Goal: Task Accomplishment & Management: Use online tool/utility

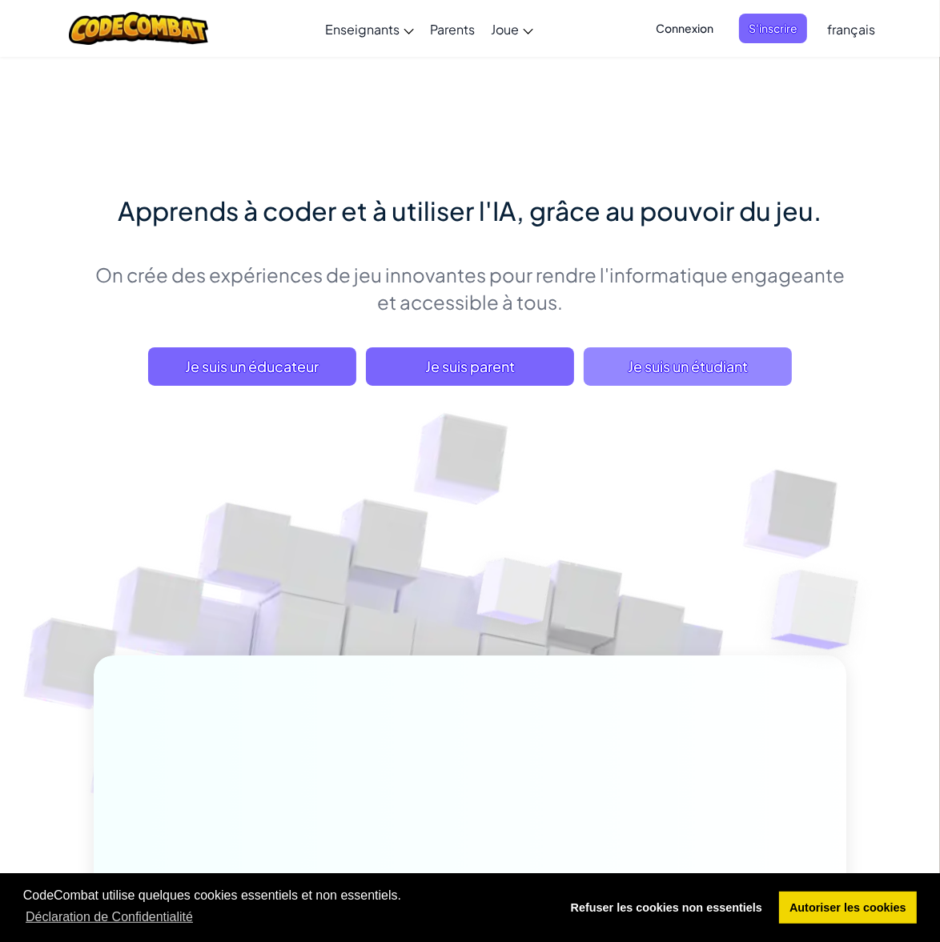
click at [682, 365] on span "Je suis un étudiant" at bounding box center [688, 366] width 208 height 38
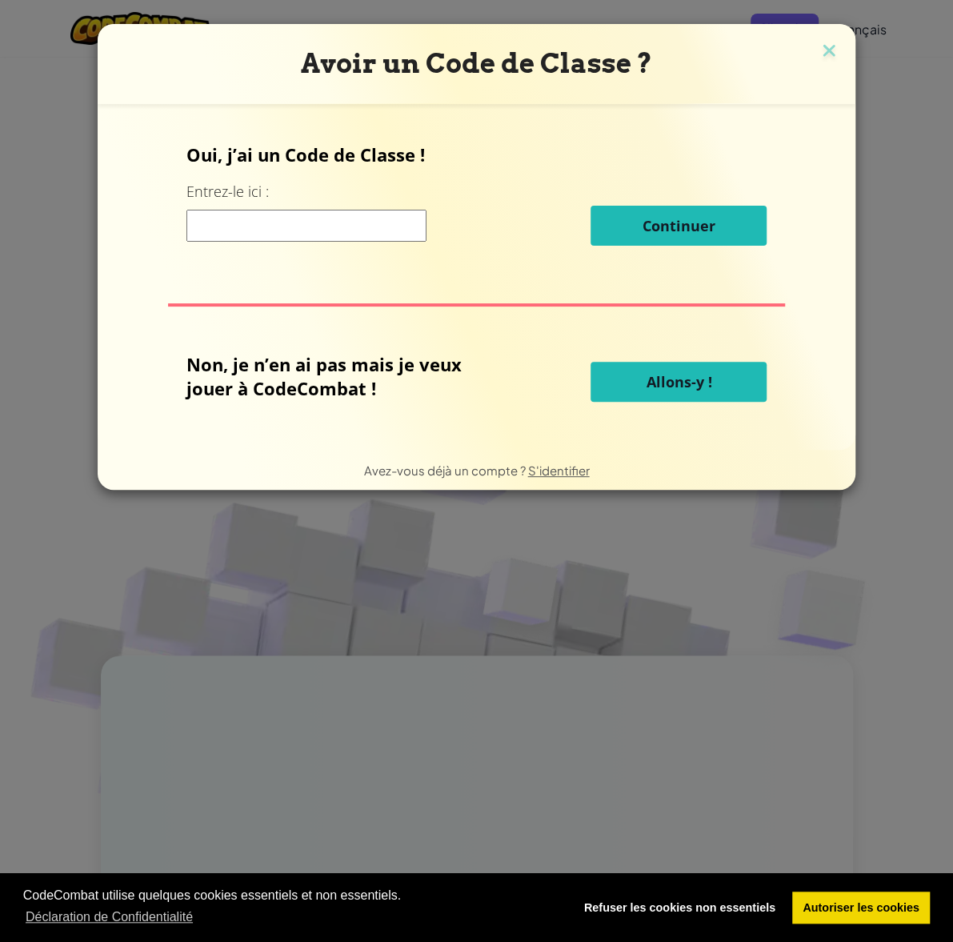
click at [646, 387] on span "Allons-y !" at bounding box center [679, 381] width 66 height 19
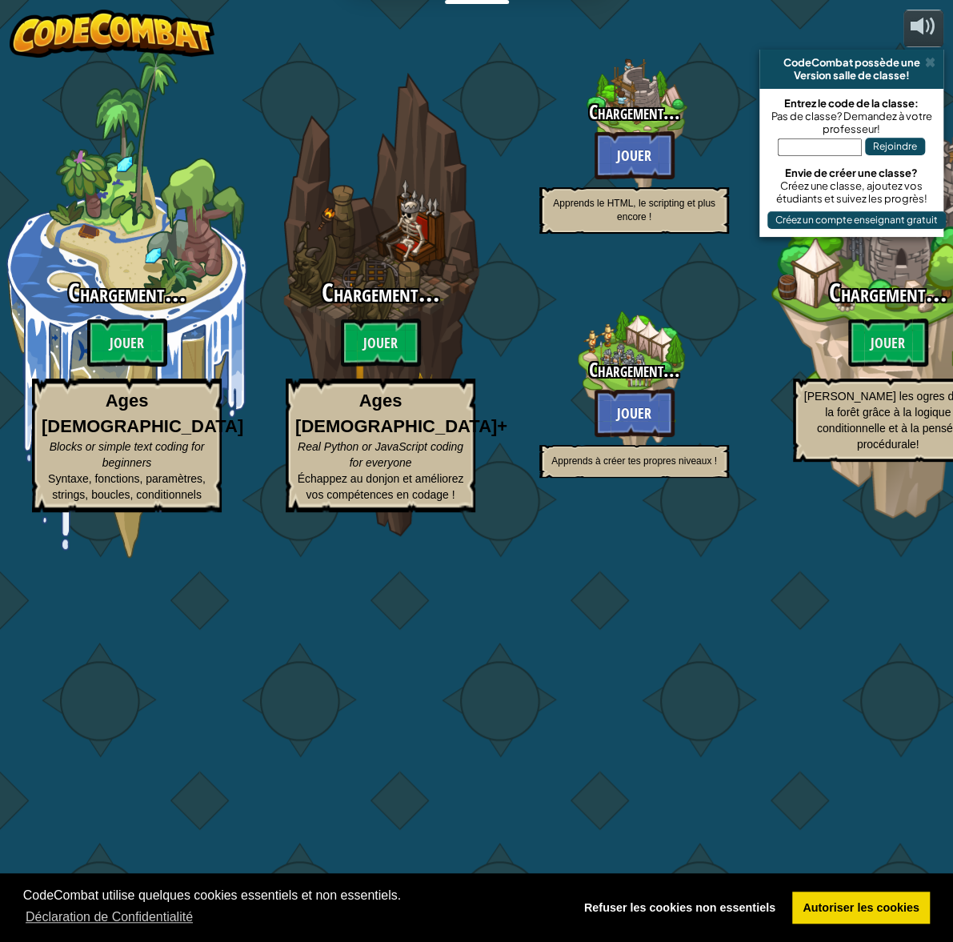
select select "fr"
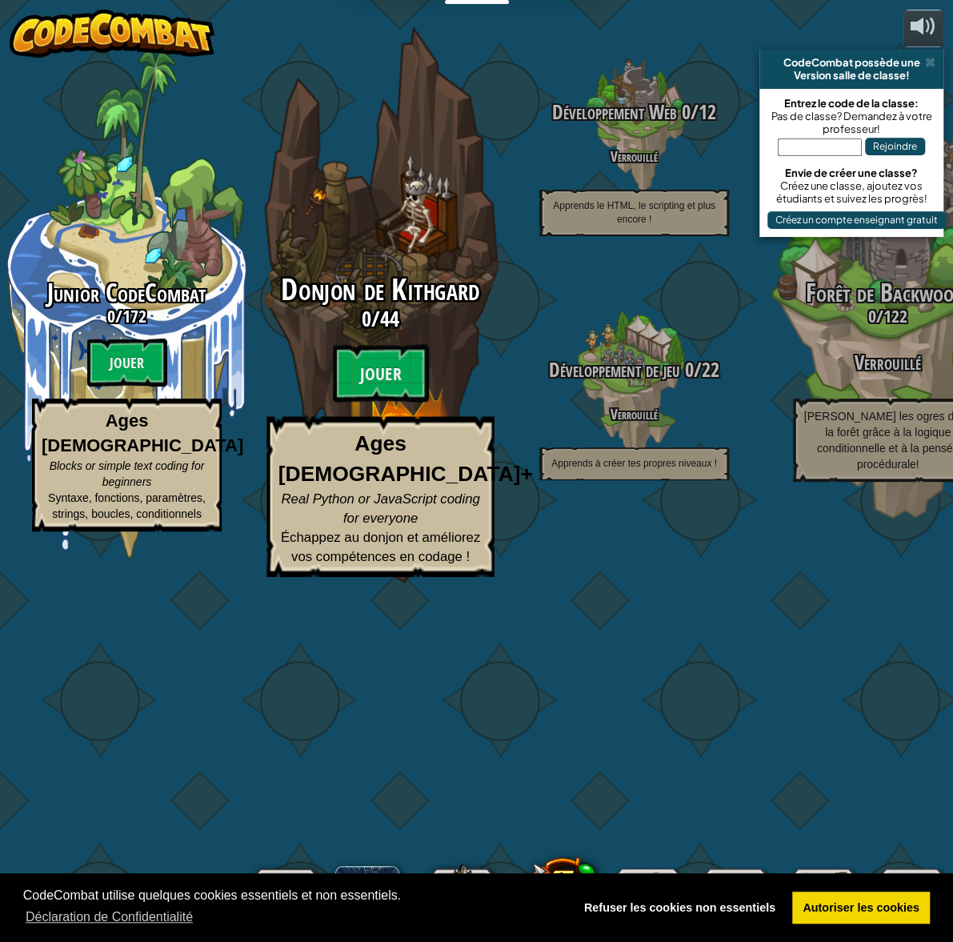
click at [436, 528] on div "Donjon de Kithgard 0 / 44 Jouer Ages [DEMOGRAPHIC_DATA]+ Real Python or JavaScr…" at bounding box center [380, 425] width 304 height 303
select select "fr"
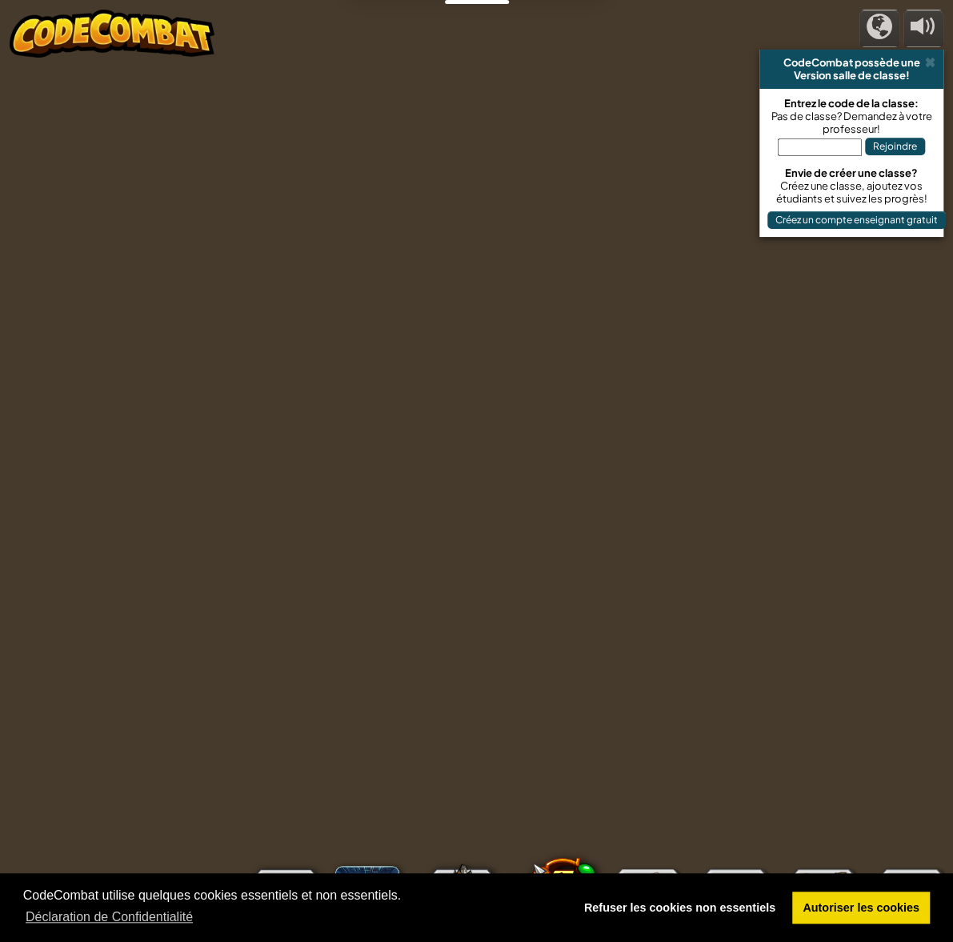
select select "fr"
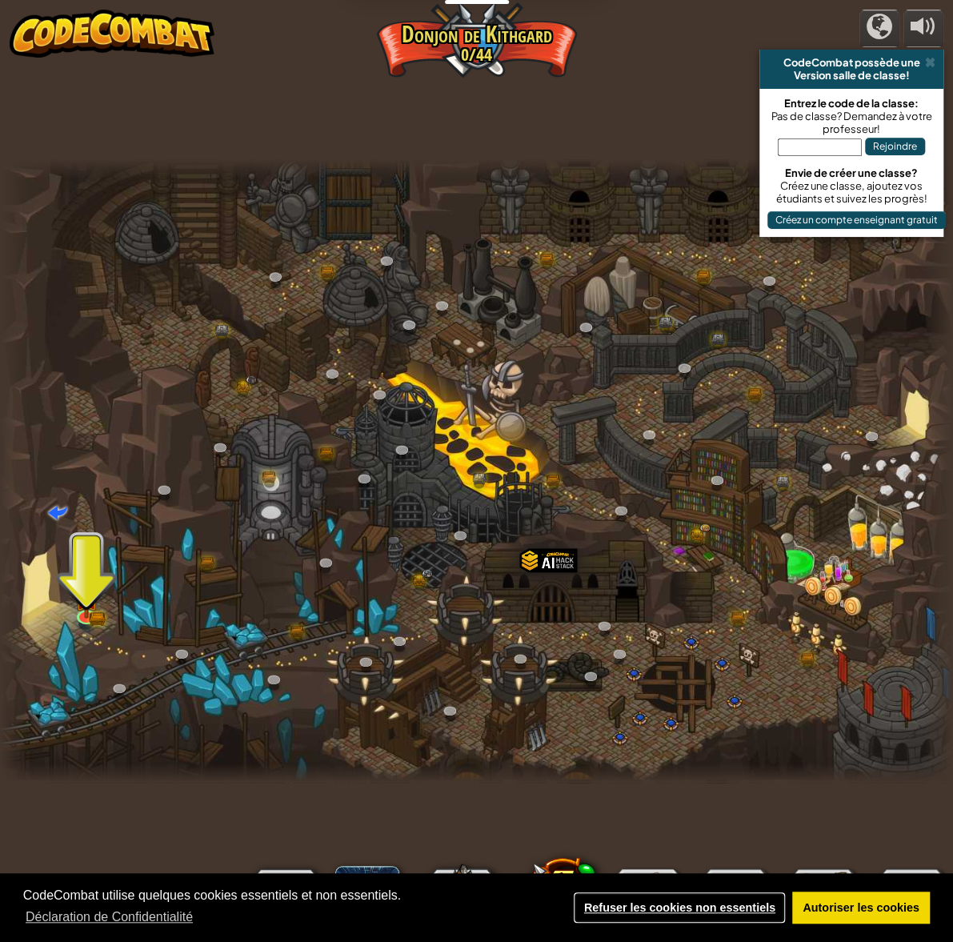
click at [713, 905] on link "Refuser les cookies non essentiels" at bounding box center [679, 908] width 213 height 32
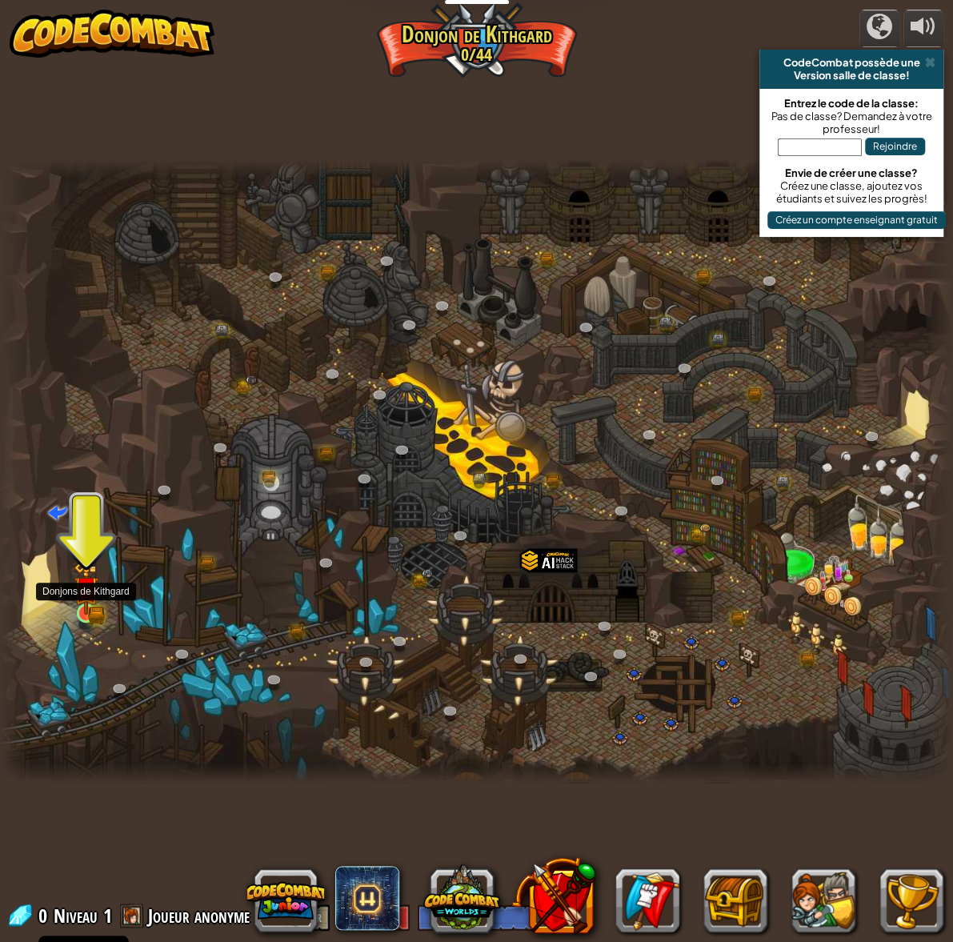
click at [82, 590] on img at bounding box center [86, 589] width 14 height 14
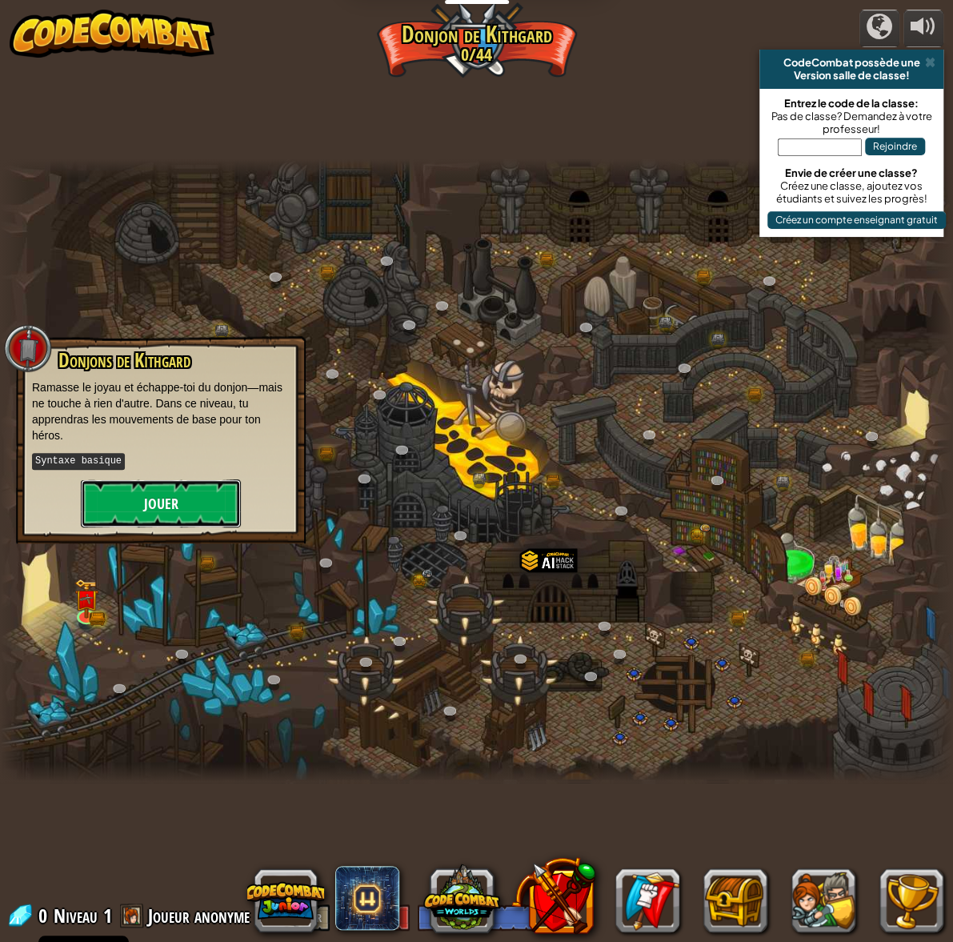
click at [177, 492] on button "Jouer" at bounding box center [161, 504] width 160 height 48
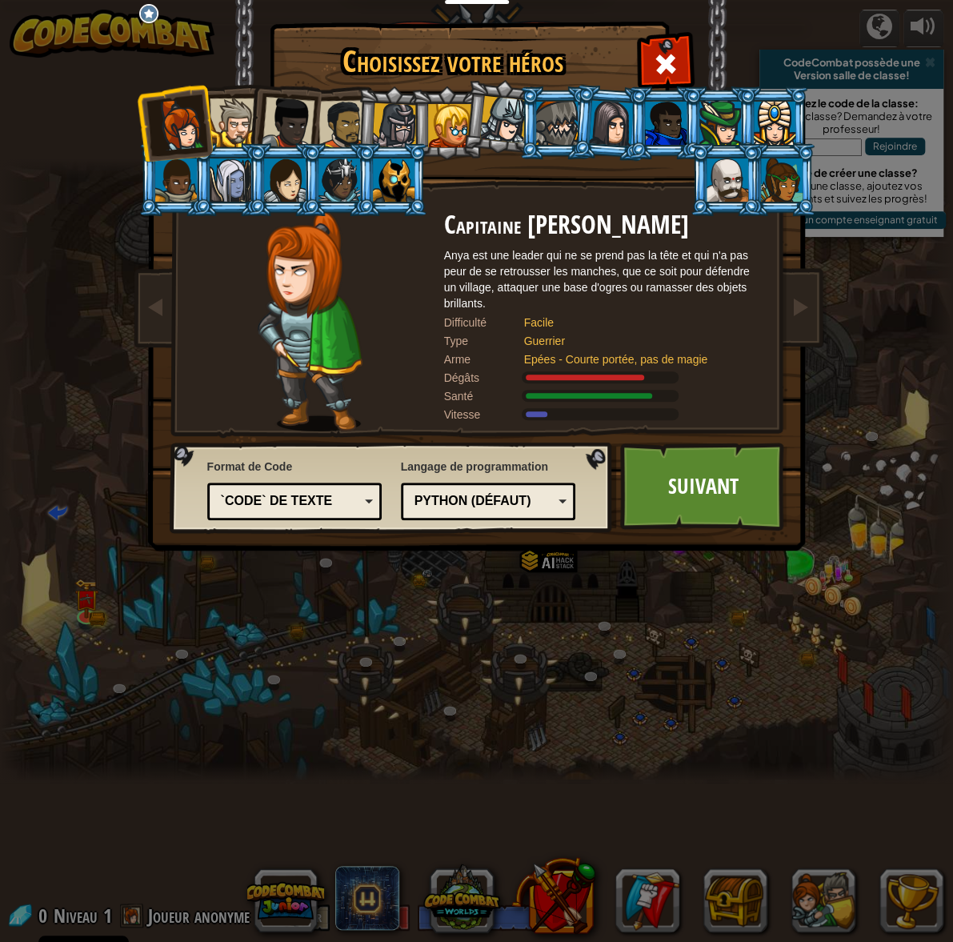
click at [243, 118] on div at bounding box center [234, 122] width 49 height 49
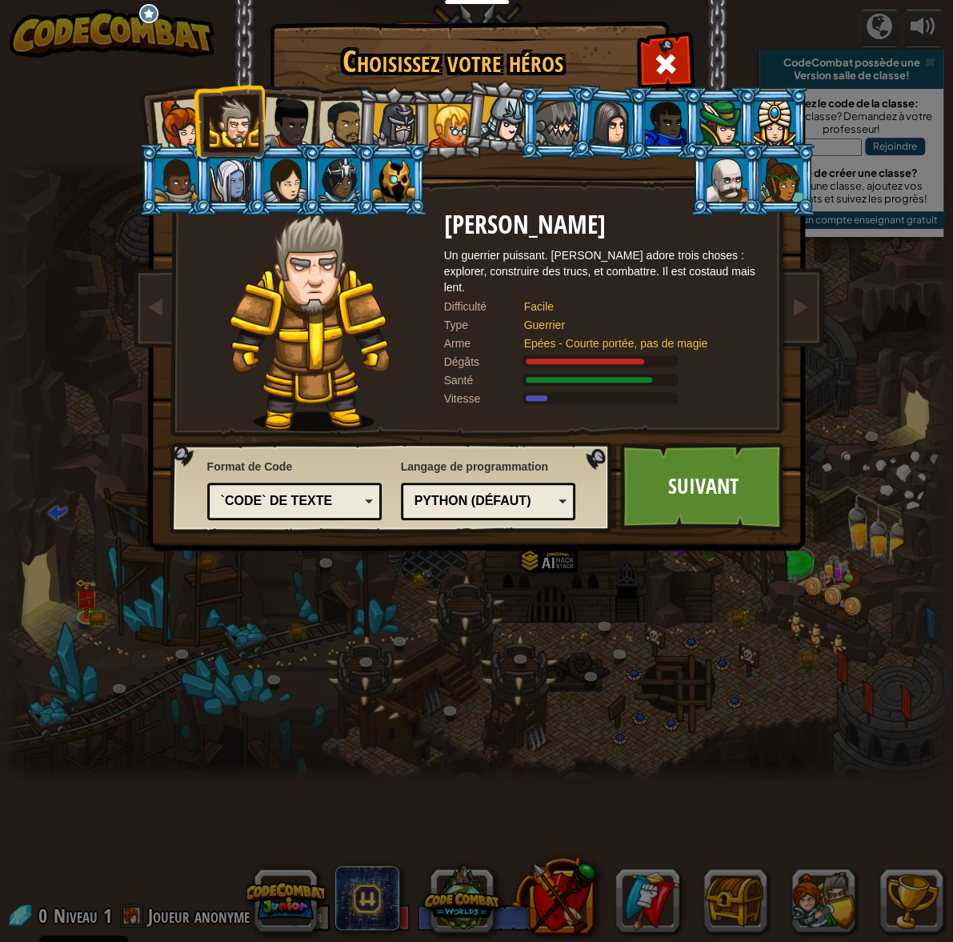
click at [795, 190] on div at bounding box center [782, 180] width 42 height 43
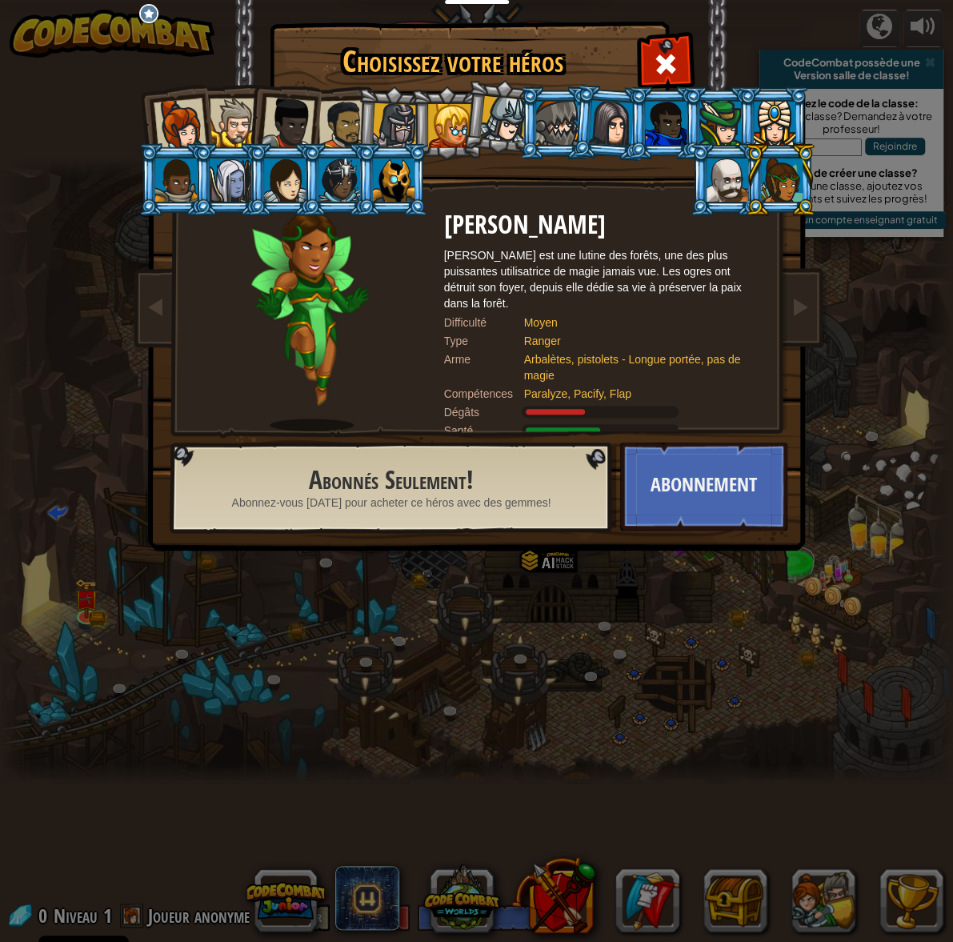
click at [781, 179] on div at bounding box center [782, 180] width 42 height 43
click at [245, 180] on div at bounding box center [231, 180] width 42 height 43
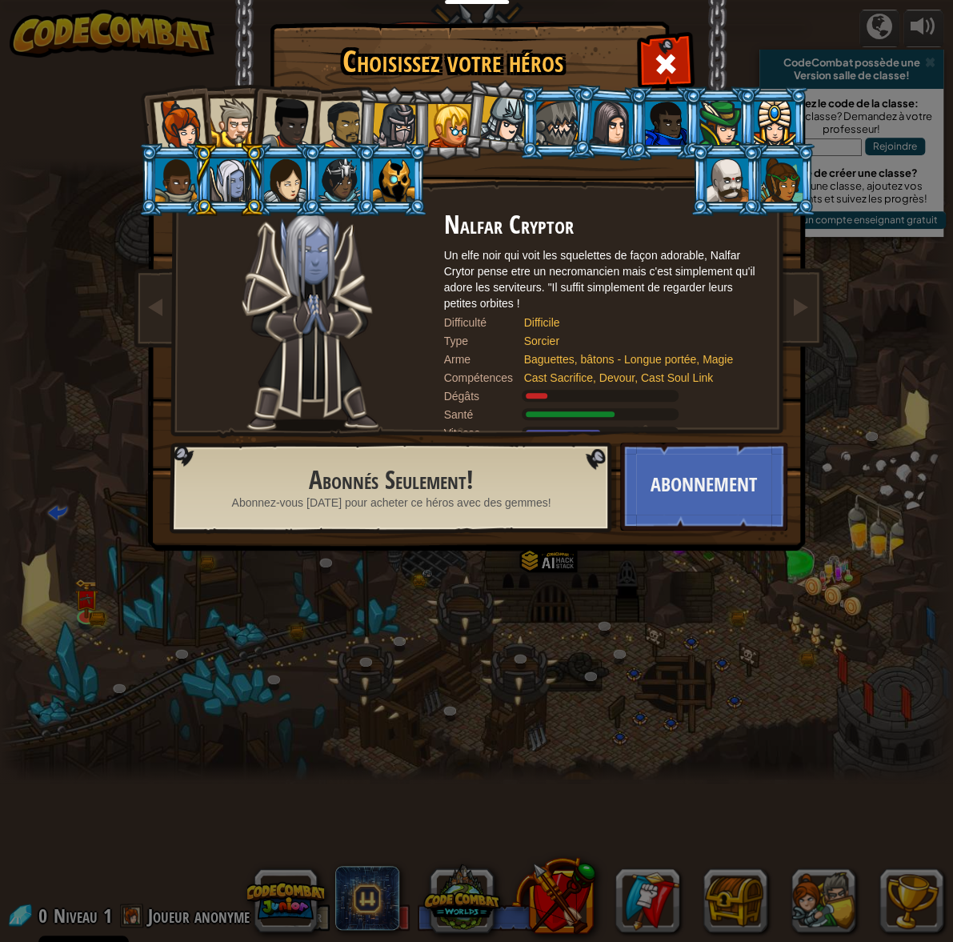
click at [461, 121] on div at bounding box center [449, 125] width 43 height 43
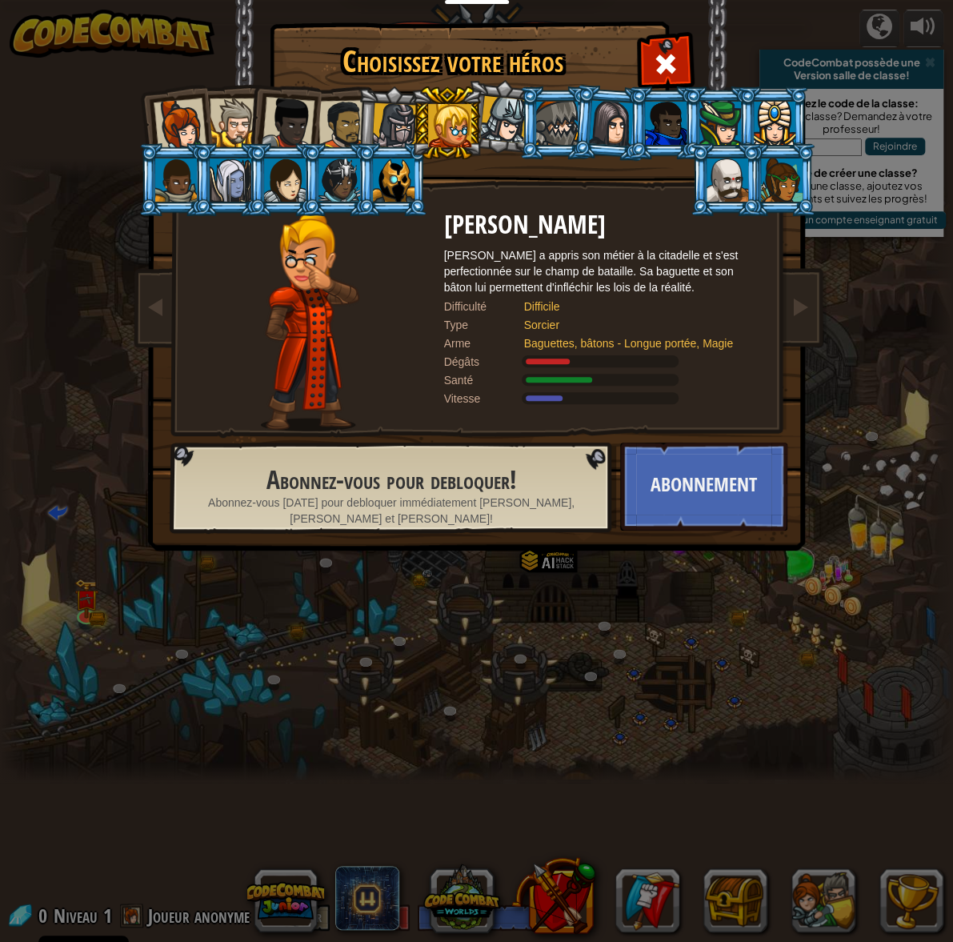
click at [186, 118] on div at bounding box center [179, 124] width 53 height 53
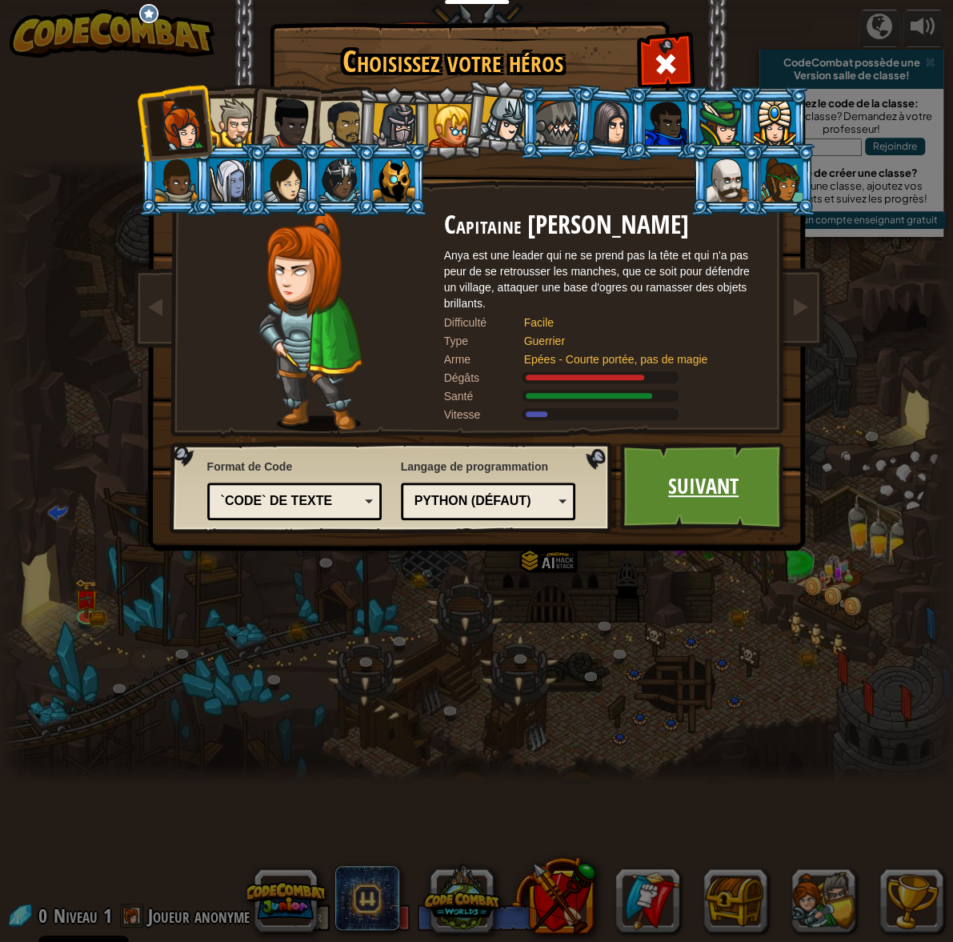
click at [712, 473] on link "Suivant" at bounding box center [703, 487] width 167 height 88
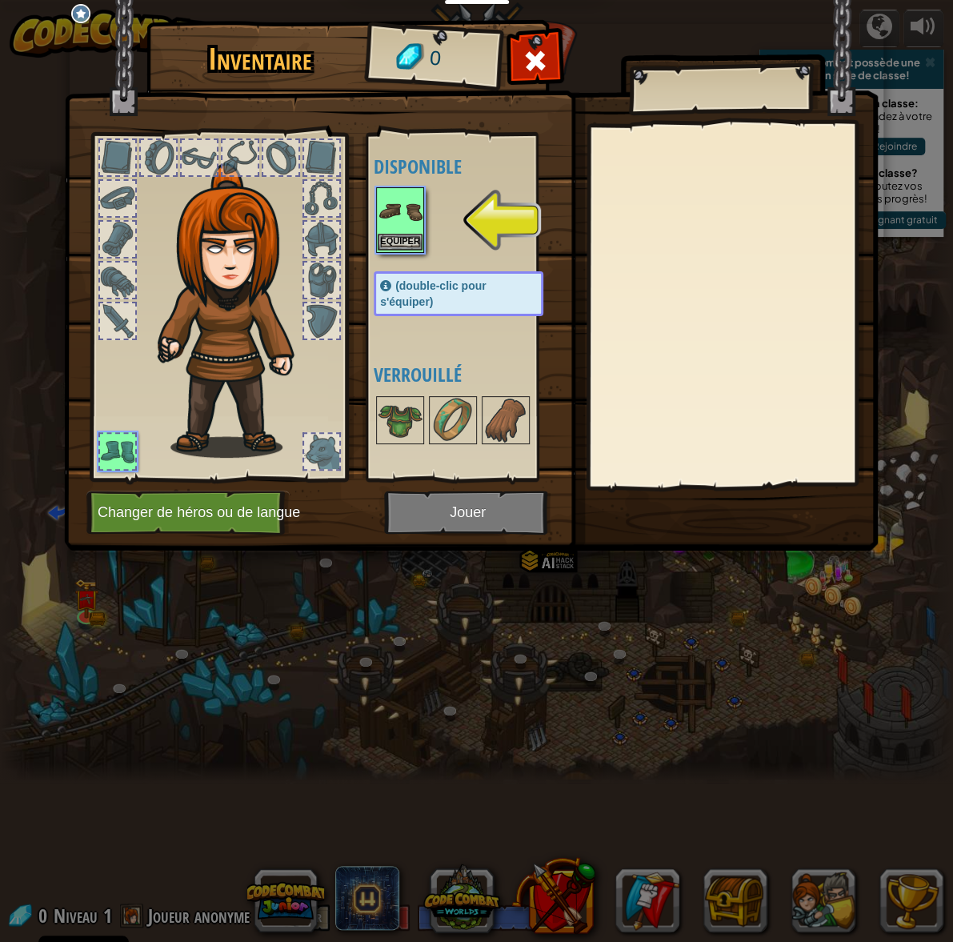
click at [396, 225] on img at bounding box center [400, 211] width 45 height 45
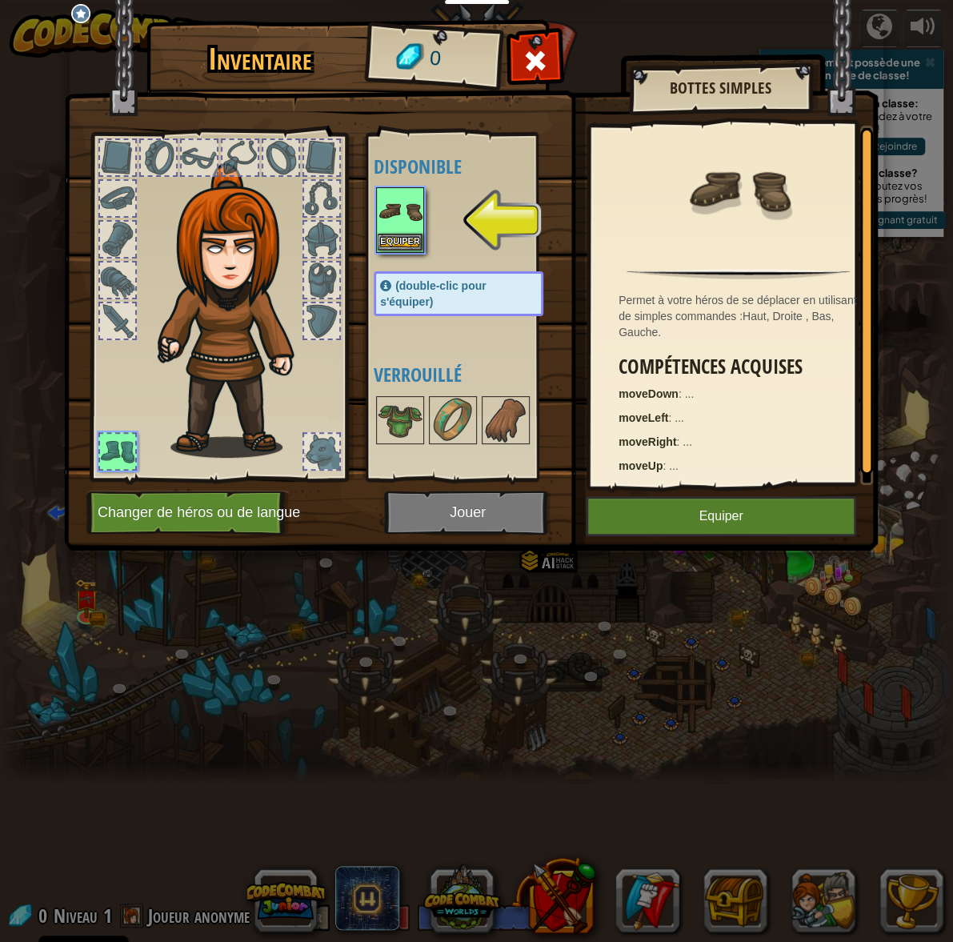
click at [396, 225] on img at bounding box center [400, 211] width 45 height 45
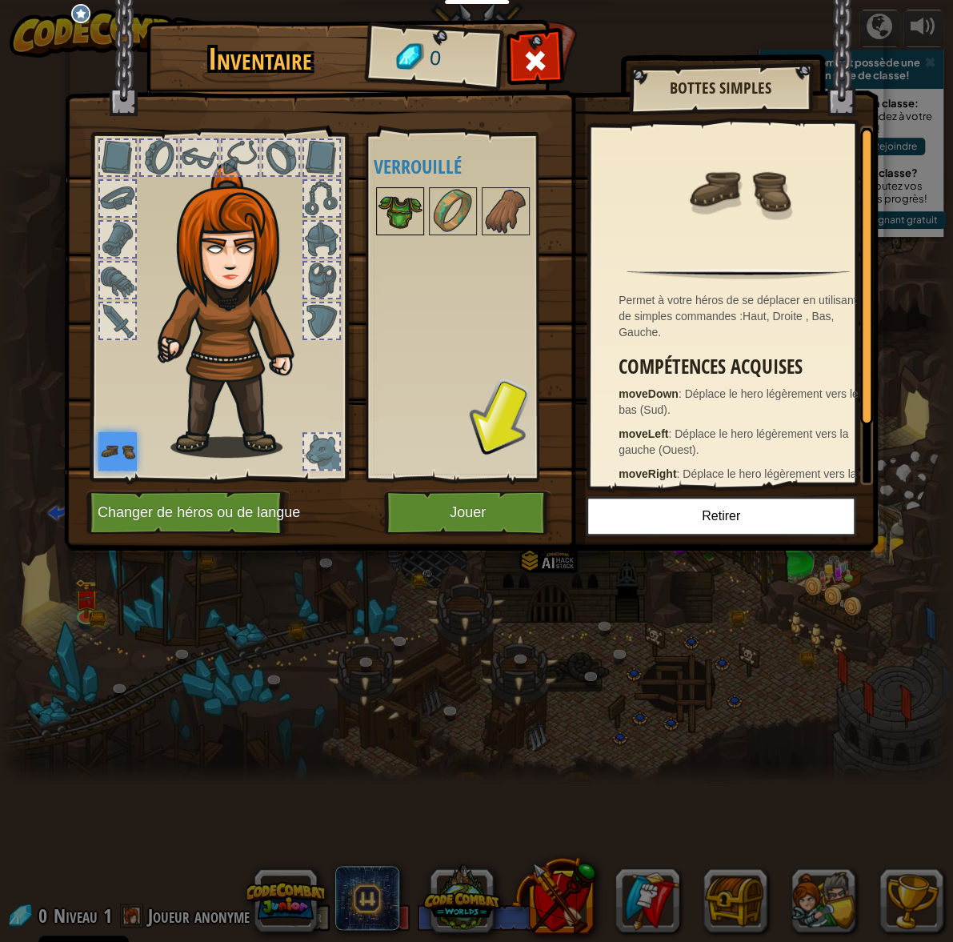
click at [395, 218] on img at bounding box center [400, 211] width 45 height 45
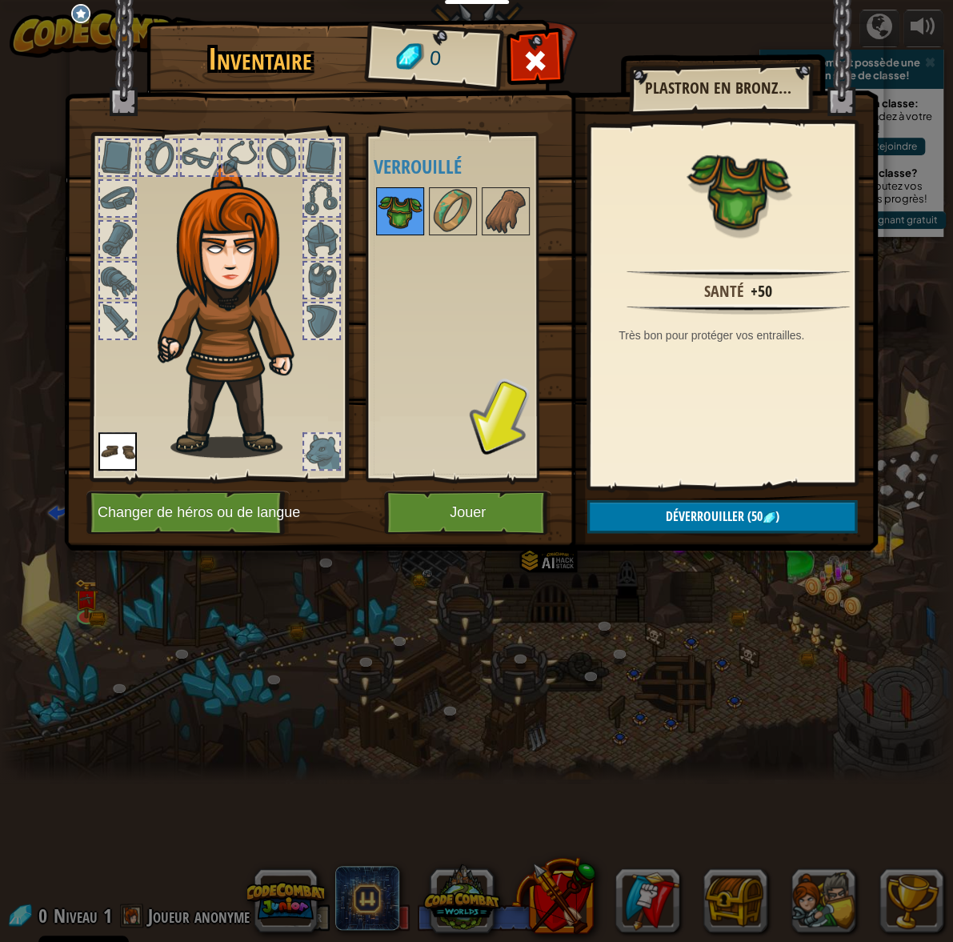
click at [395, 218] on img at bounding box center [400, 211] width 45 height 45
click at [458, 216] on img at bounding box center [453, 211] width 45 height 45
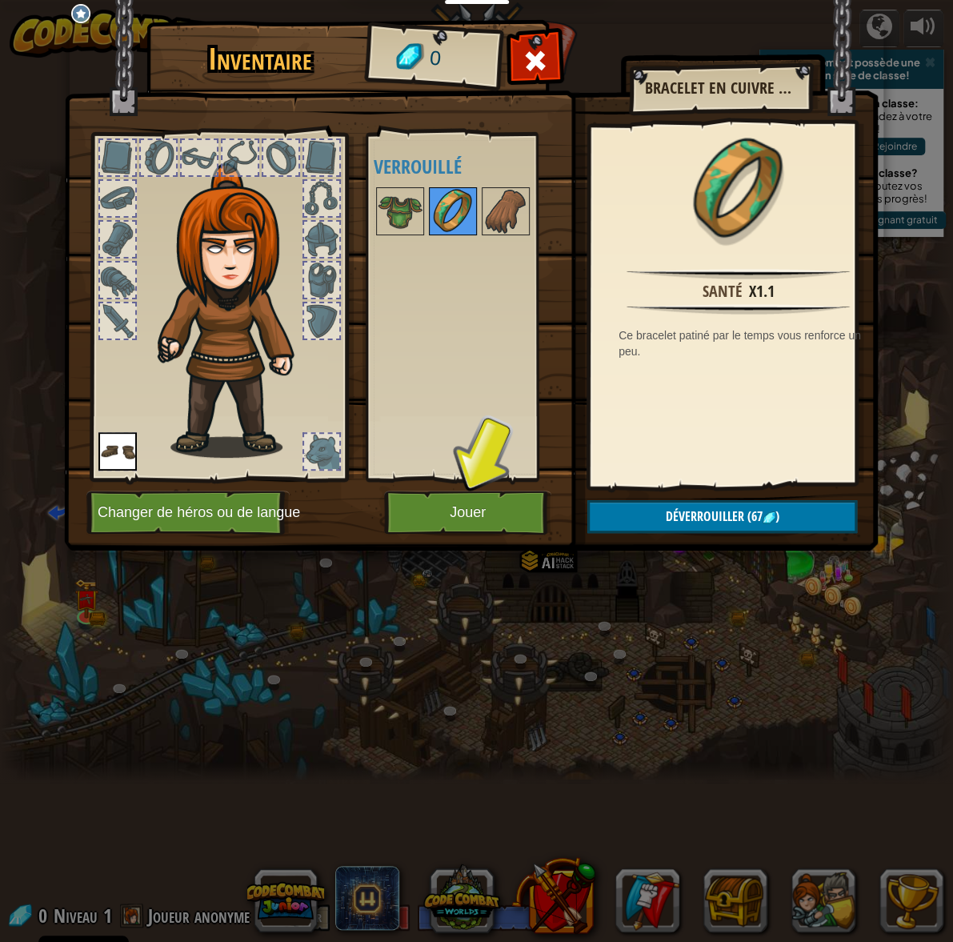
click at [458, 216] on img at bounding box center [453, 211] width 45 height 45
click at [524, 210] on img at bounding box center [506, 211] width 45 height 45
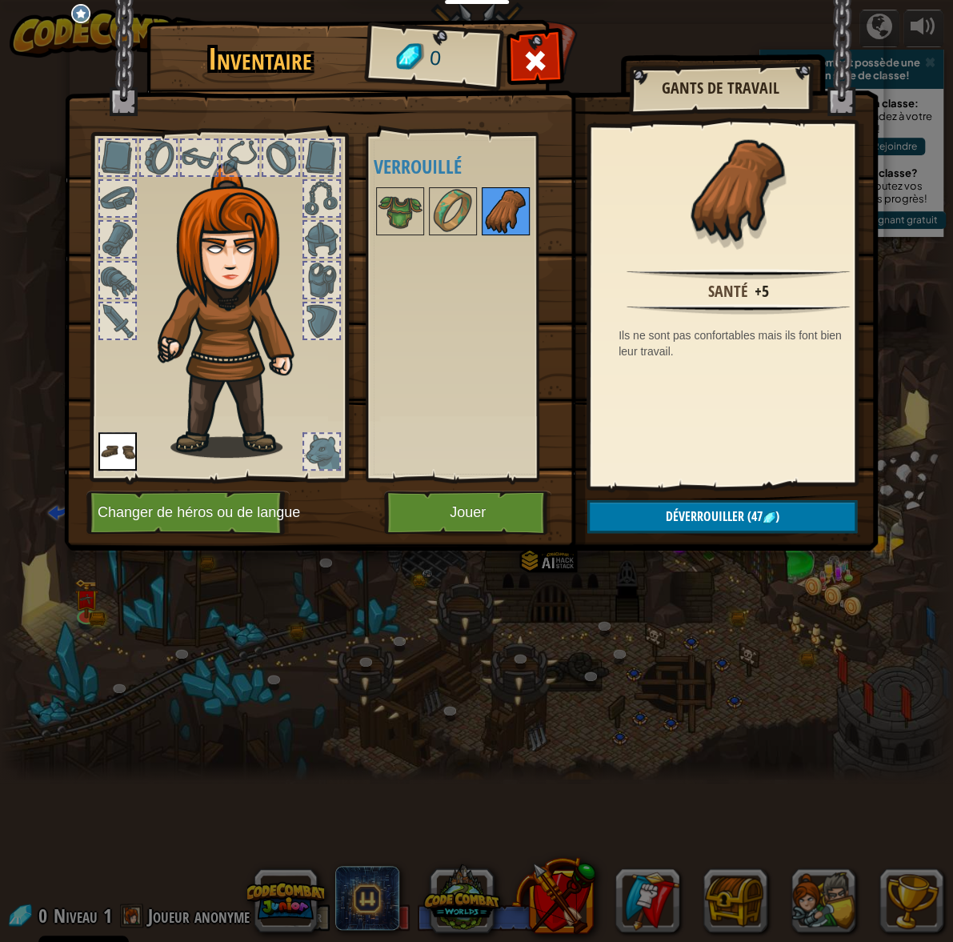
click at [524, 210] on img at bounding box center [506, 211] width 45 height 45
click at [392, 219] on img at bounding box center [400, 211] width 45 height 45
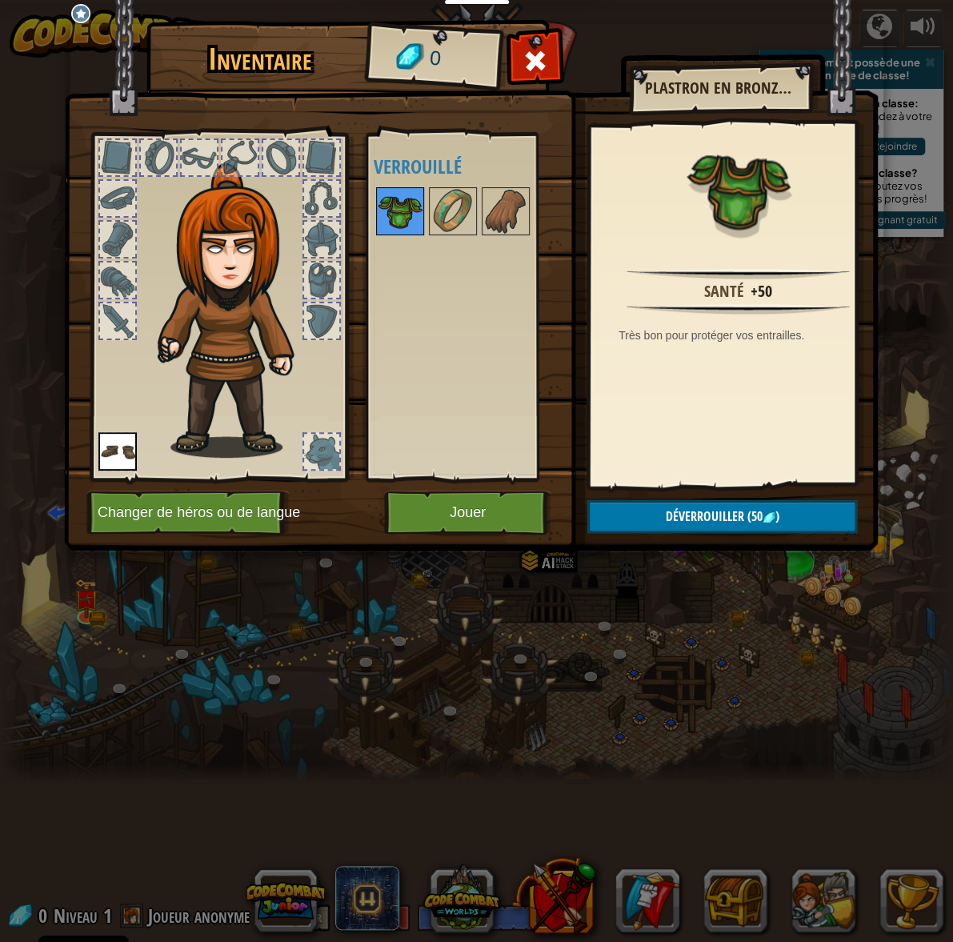
click at [392, 219] on img at bounding box center [400, 211] width 45 height 45
click at [460, 507] on button "Jouer" at bounding box center [467, 513] width 167 height 44
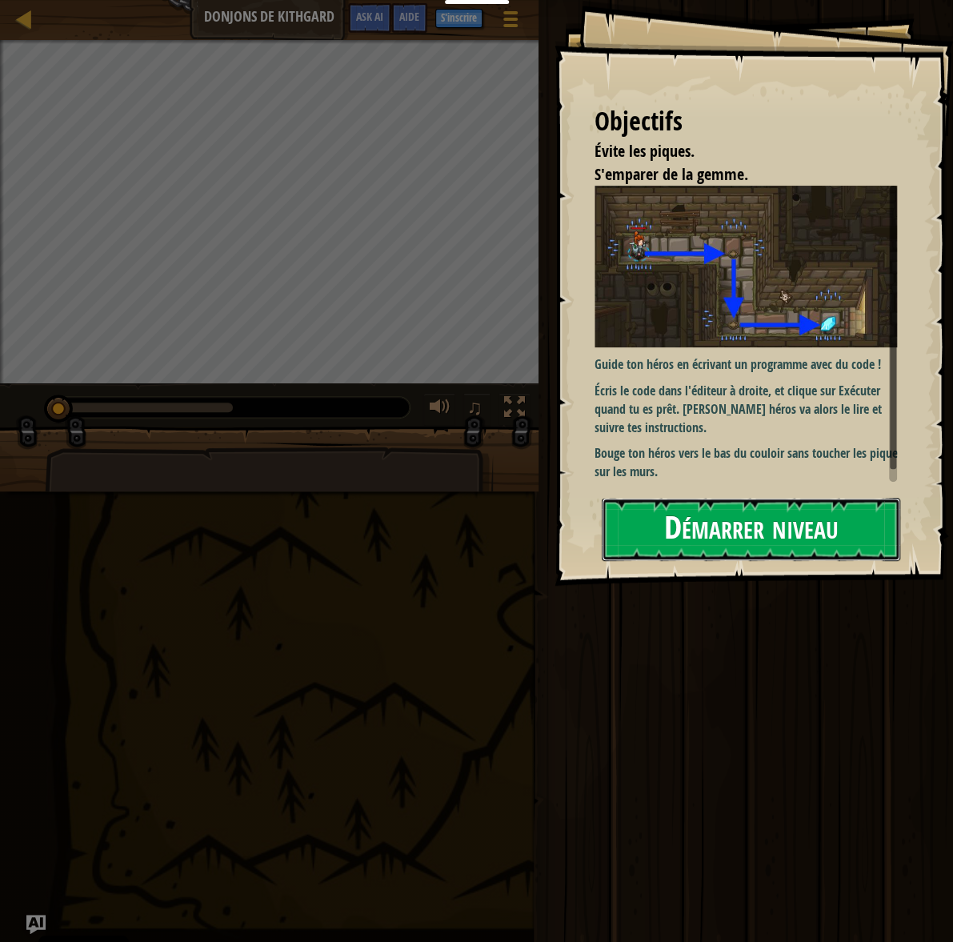
click at [696, 520] on button "Démarrer niveau" at bounding box center [751, 529] width 299 height 63
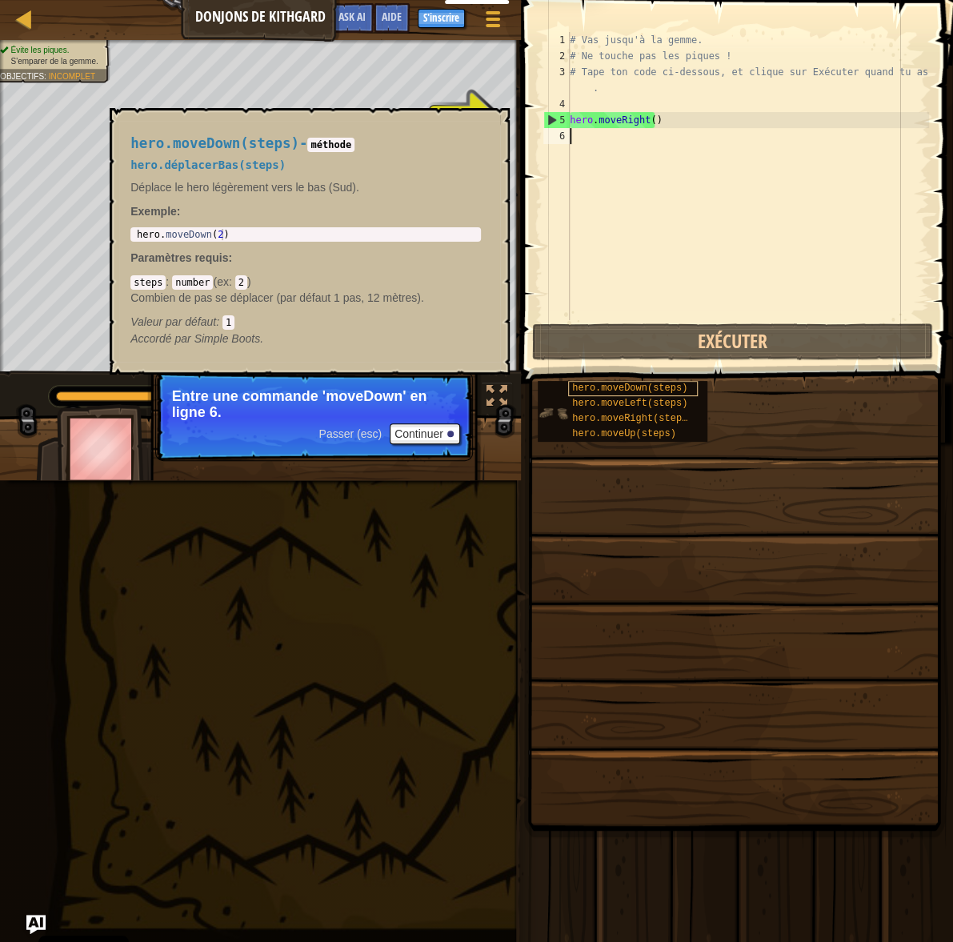
click at [678, 391] on div "hero.moveDown(steps)" at bounding box center [633, 388] width 130 height 15
click at [657, 385] on span "hero.moveDown(steps)" at bounding box center [629, 388] width 115 height 11
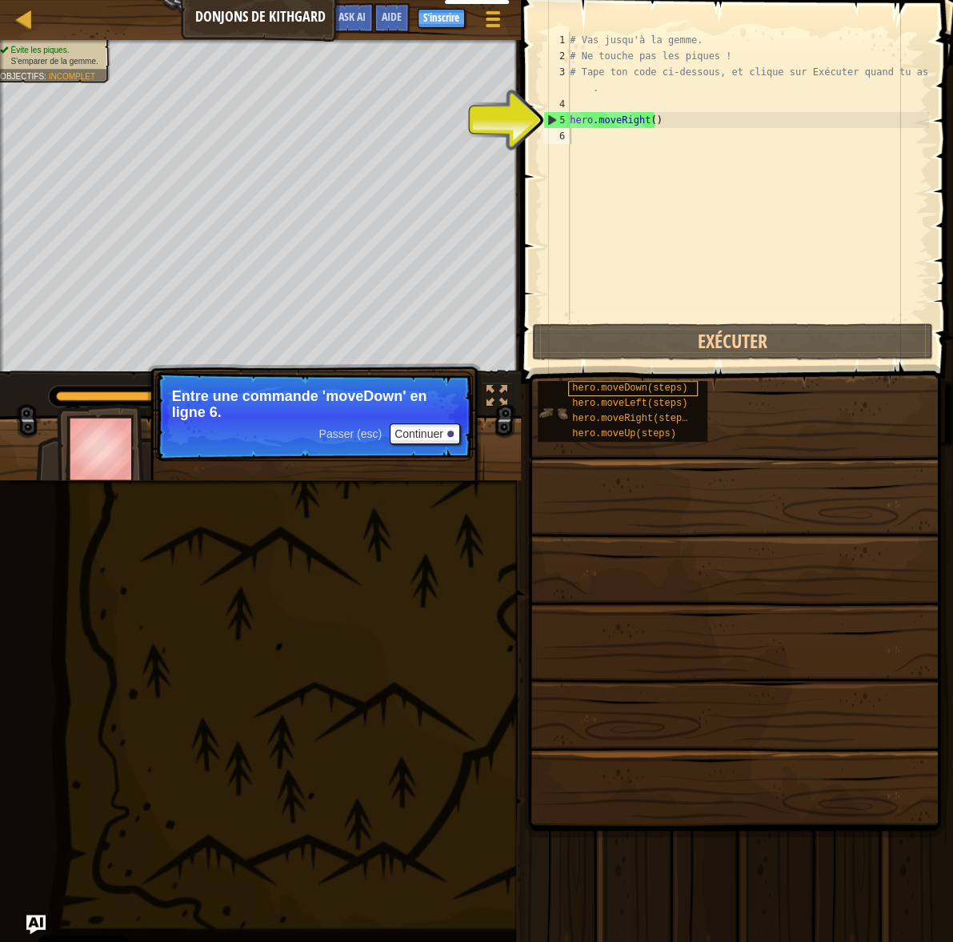
click at [657, 385] on span "hero.moveDown(steps)" at bounding box center [629, 388] width 115 height 11
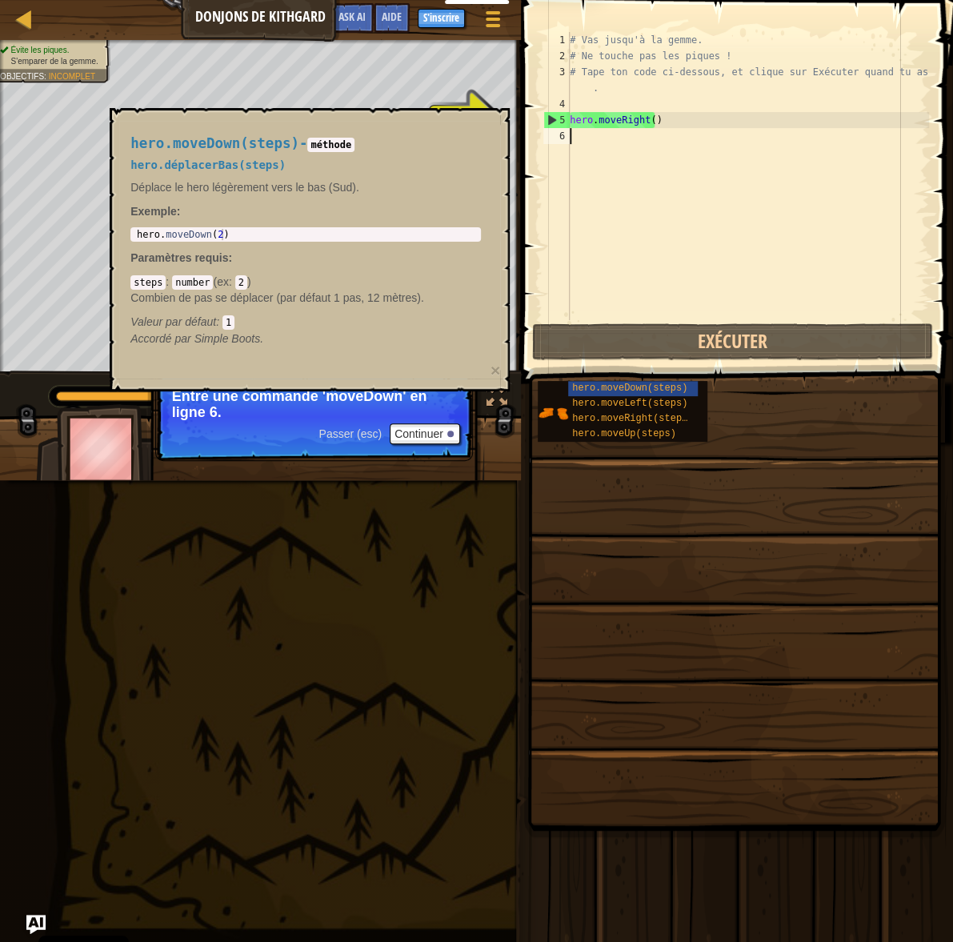
type textarea "hero.moveDown(2)"
click at [212, 235] on div "hero . moveDown ( 2 )" at bounding box center [306, 246] width 345 height 34
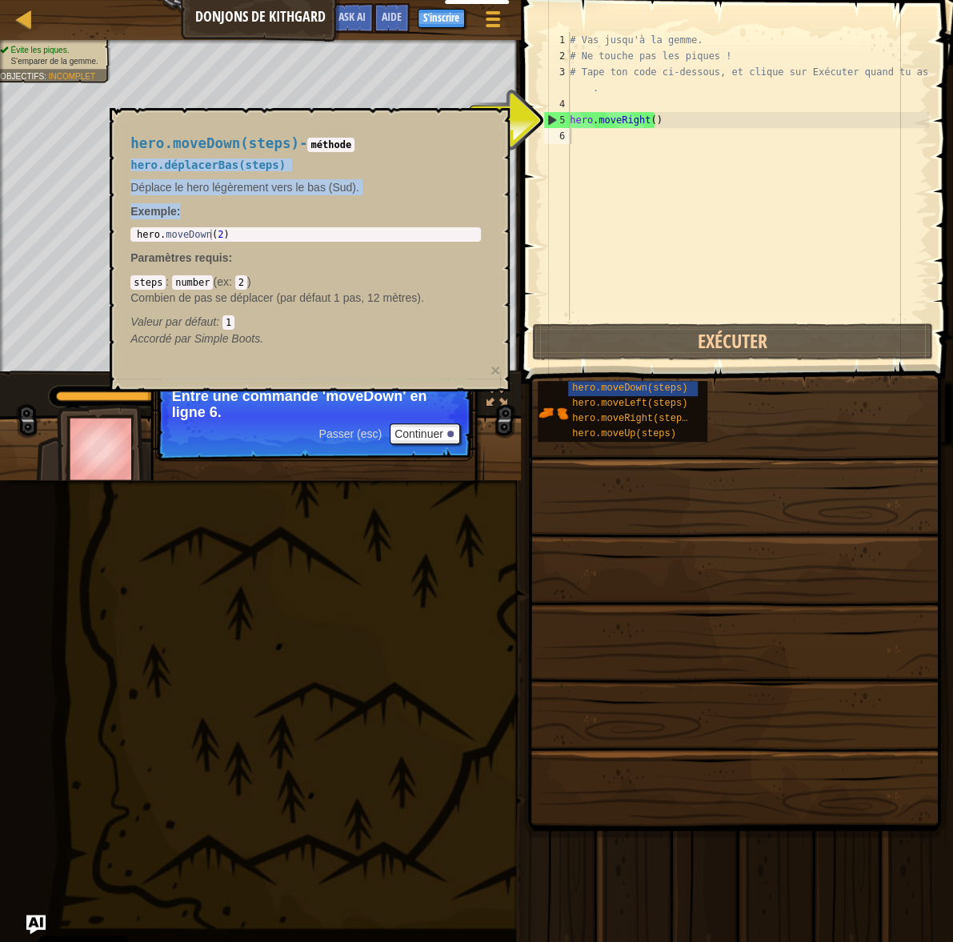
drag, startPoint x: 403, startPoint y: 126, endPoint x: 507, endPoint y: 223, distance: 141.6
click at [492, 223] on div "hero.moveDown(steps) - méthode hero.déplacerBas(steps) Déplace le hero légèreme…" at bounding box center [305, 241] width 373 height 241
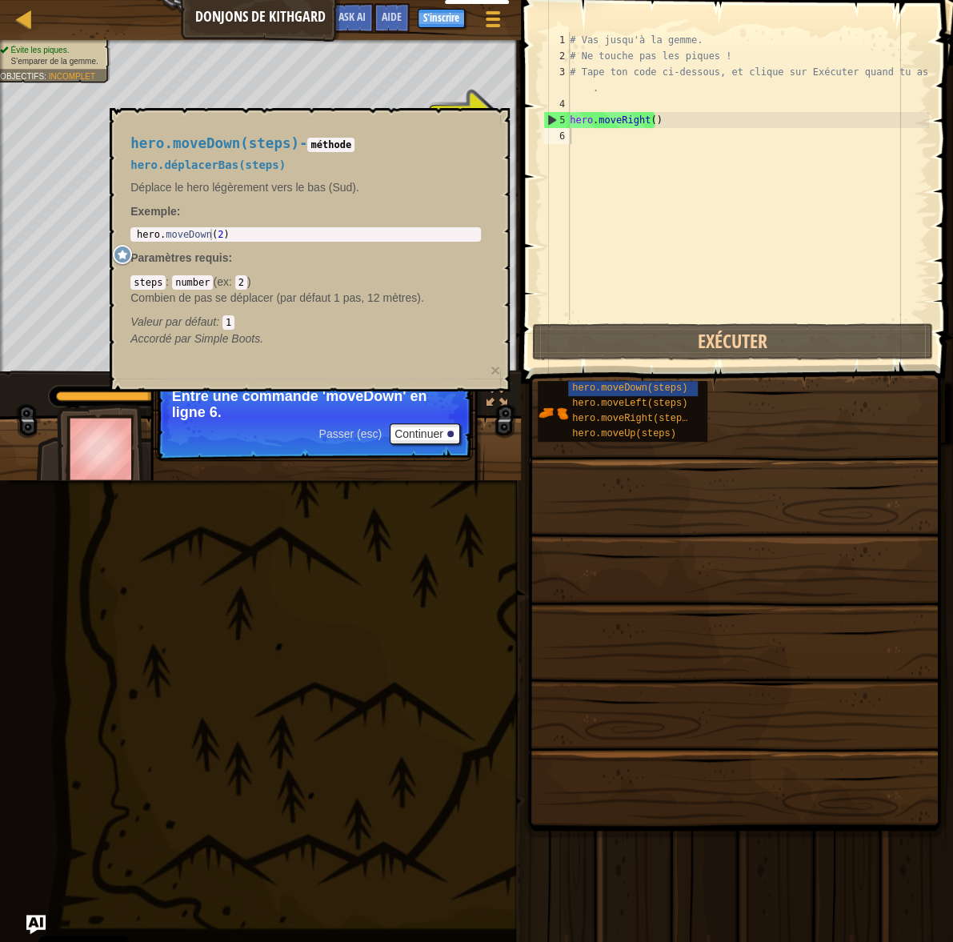
click at [217, 233] on div "hero . moveDown ( 2 )" at bounding box center [306, 246] width 345 height 34
click at [213, 233] on div "hero . moveDown ( 2 )" at bounding box center [306, 246] width 345 height 34
drag, startPoint x: 223, startPoint y: 237, endPoint x: 94, endPoint y: 222, distance: 129.8
click at [134, 229] on div "hero . moveDown ( 2 )" at bounding box center [306, 234] width 344 height 11
click at [624, 145] on div "# Vas jusqu'à la gemme. # Ne touche pas les piques ! # Tape ton code ci-dessous…" at bounding box center [748, 192] width 363 height 320
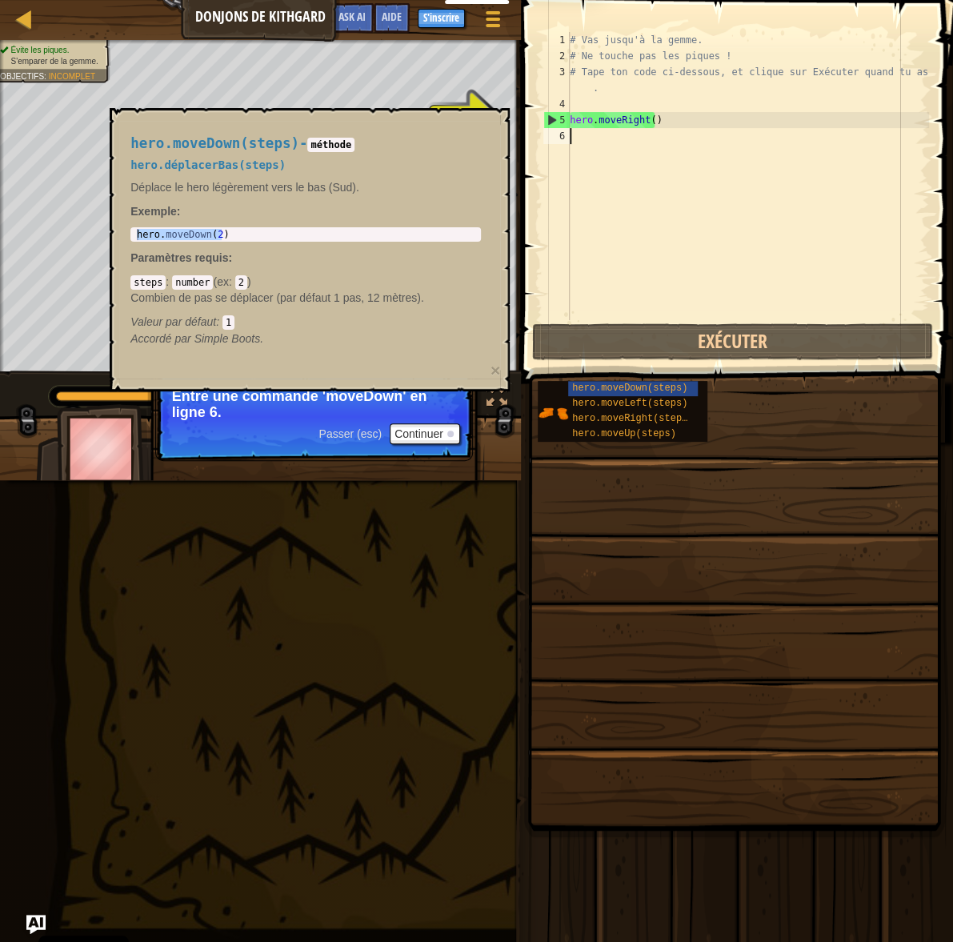
paste textarea "hero.moveDown(2)"
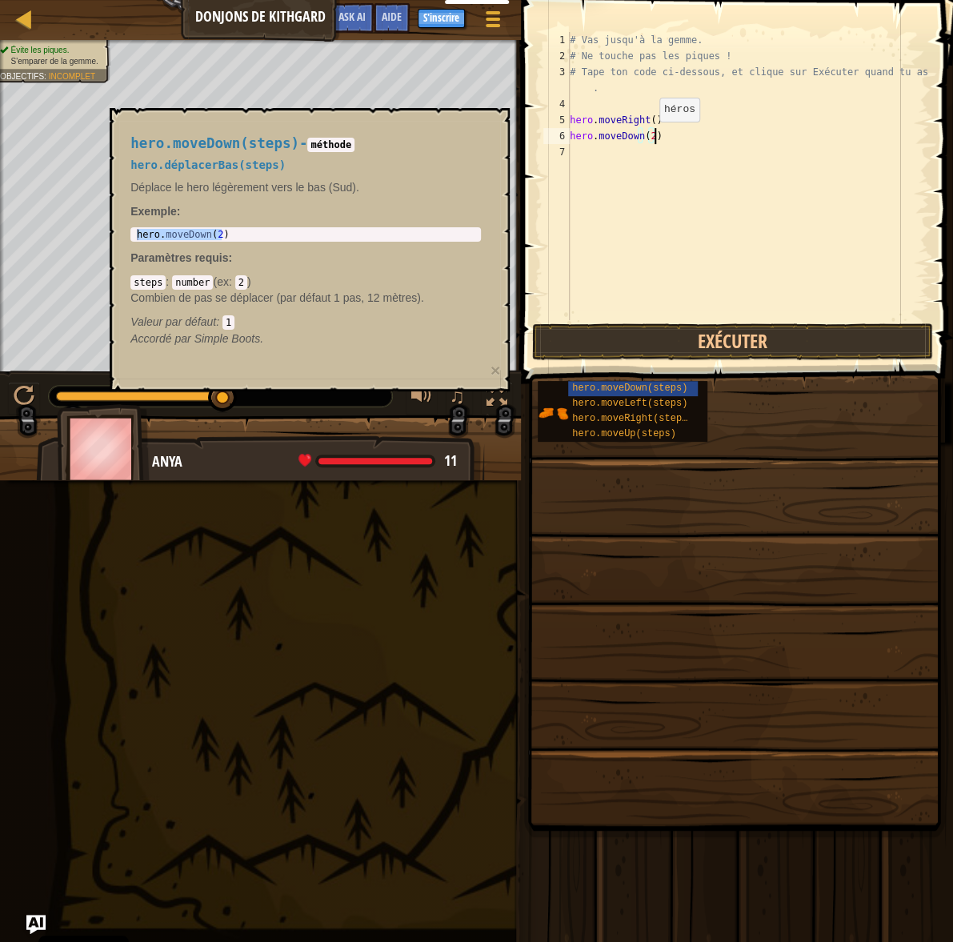
click at [645, 138] on div "# Vas jusqu'à la gemme. # Ne touche pas les piques ! # Tape ton code ci-dessous…" at bounding box center [748, 192] width 363 height 320
type textarea "hero.moveDown(5)"
click at [647, 411] on div "hero.moveLeft(steps)" at bounding box center [633, 403] width 130 height 15
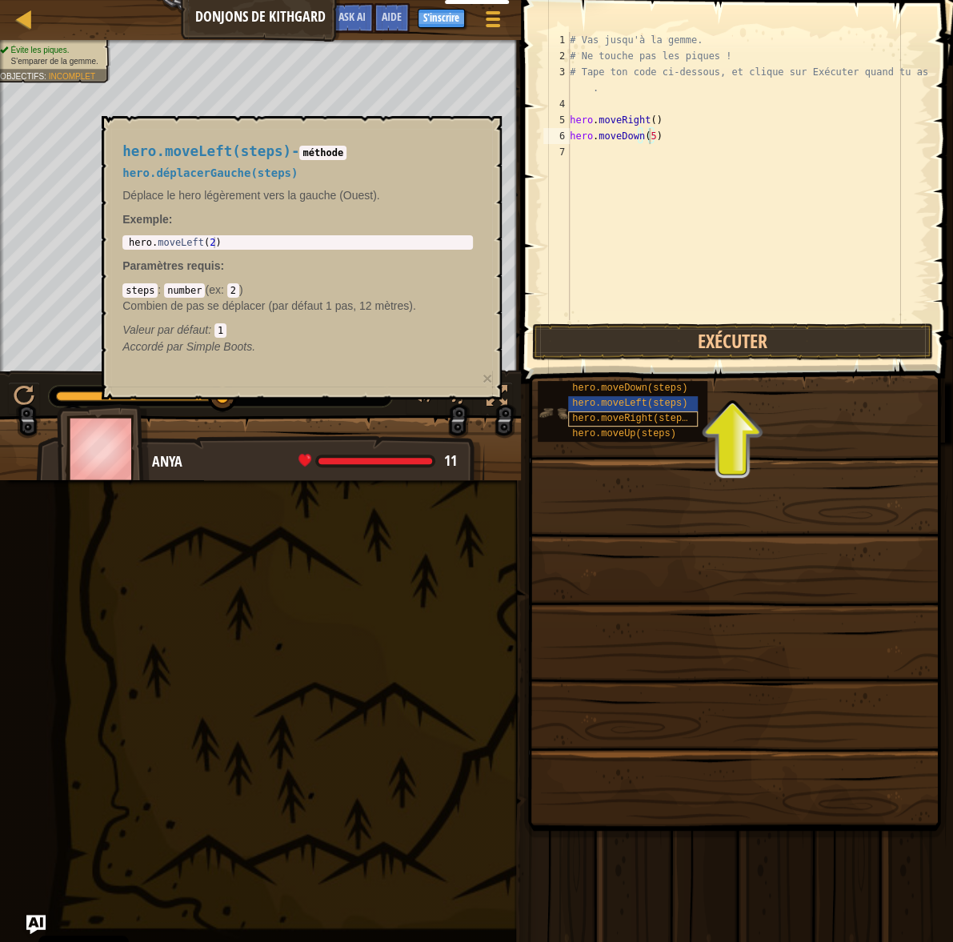
click at [645, 419] on span "hero.moveRight(steps)" at bounding box center [632, 418] width 121 height 11
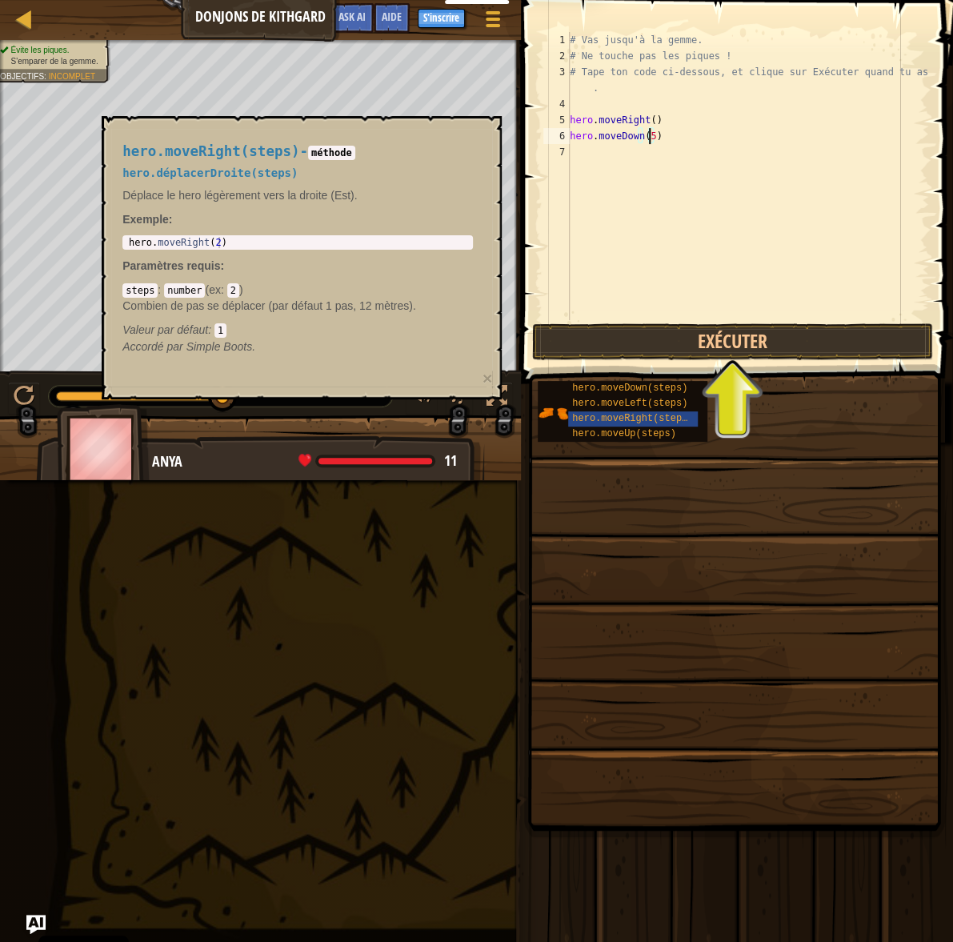
type textarea "hero.moveRight(2)"
click at [247, 241] on div "hero . moveRight ( 2 )" at bounding box center [298, 254] width 345 height 34
drag, startPoint x: 247, startPoint y: 241, endPoint x: 100, endPoint y: 229, distance: 147.0
click at [126, 237] on div "hero . moveRight ( 2 )" at bounding box center [298, 242] width 344 height 11
click at [584, 160] on div "# Vas jusqu'à la gemme. # Ne touche pas les piques ! # Tape ton code ci-dessous…" at bounding box center [748, 192] width 363 height 320
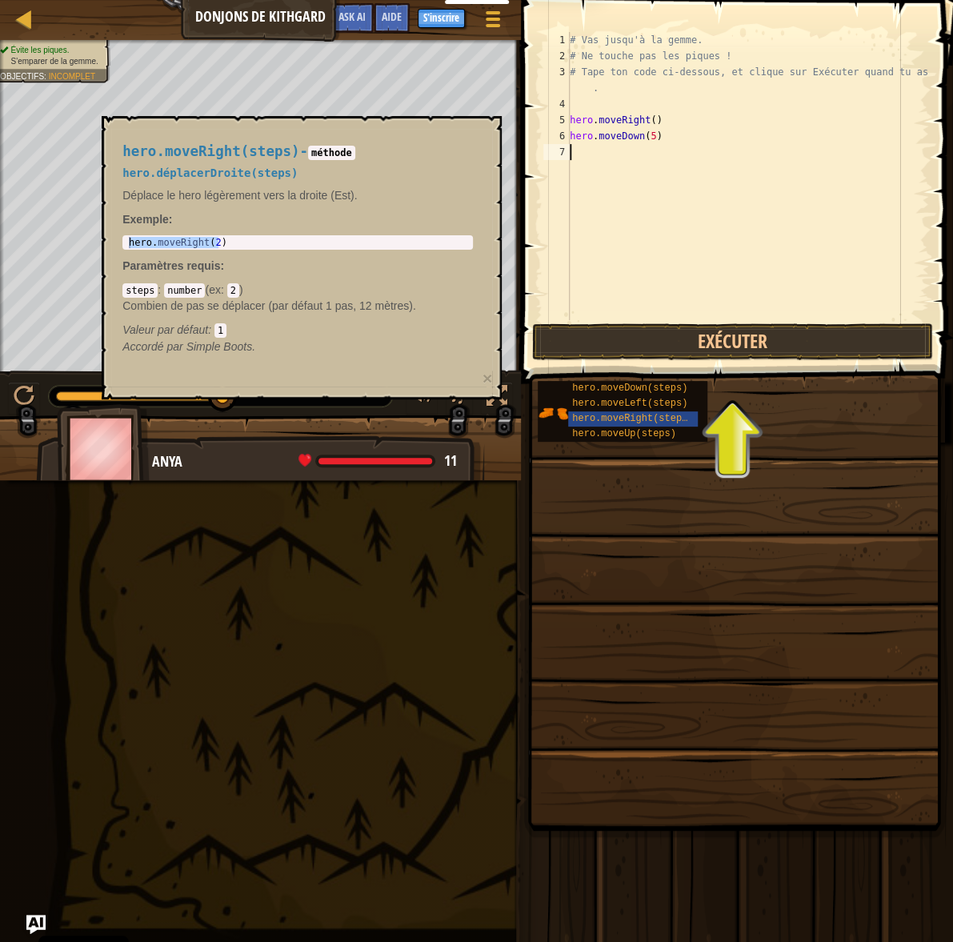
paste textarea "hero.moveRight(2)"
click at [647, 151] on div "# Vas jusqu'à la gemme. # Ne touche pas les piques ! # Tape ton code ci-dessous…" at bounding box center [748, 192] width 363 height 320
type textarea "hero.moveRight(4)"
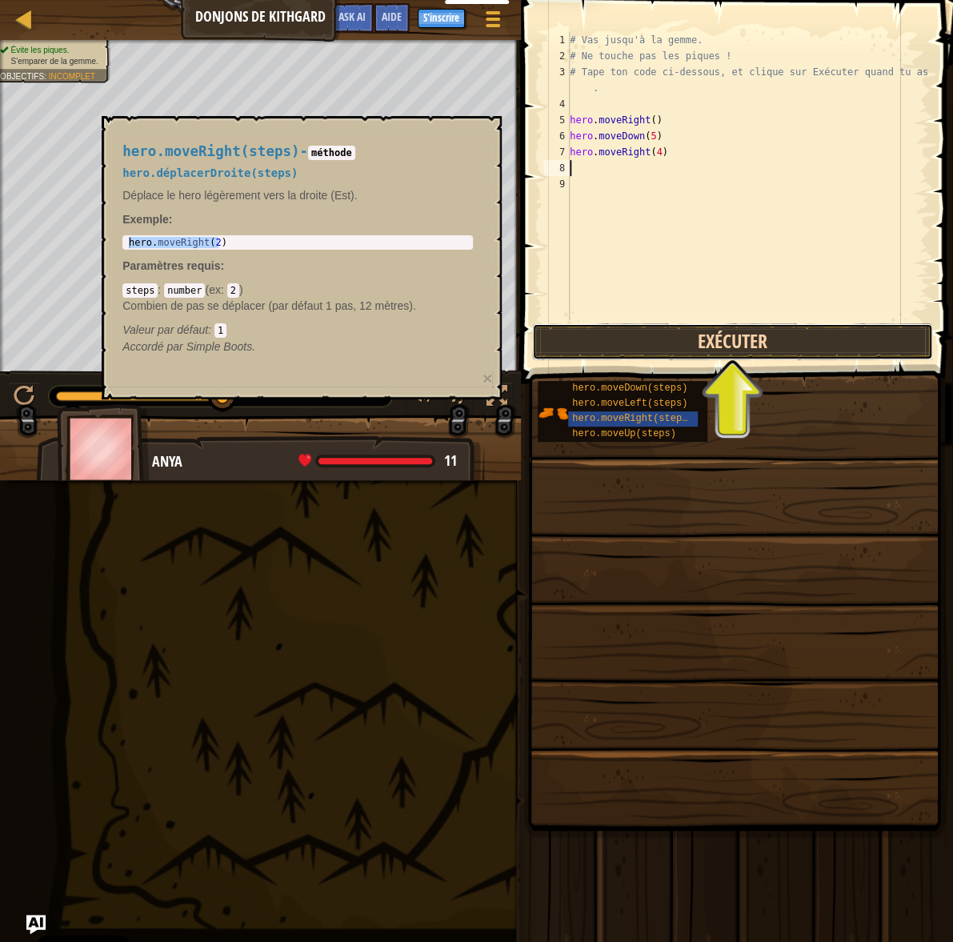
click at [791, 337] on button "Exécuter" at bounding box center [732, 341] width 401 height 37
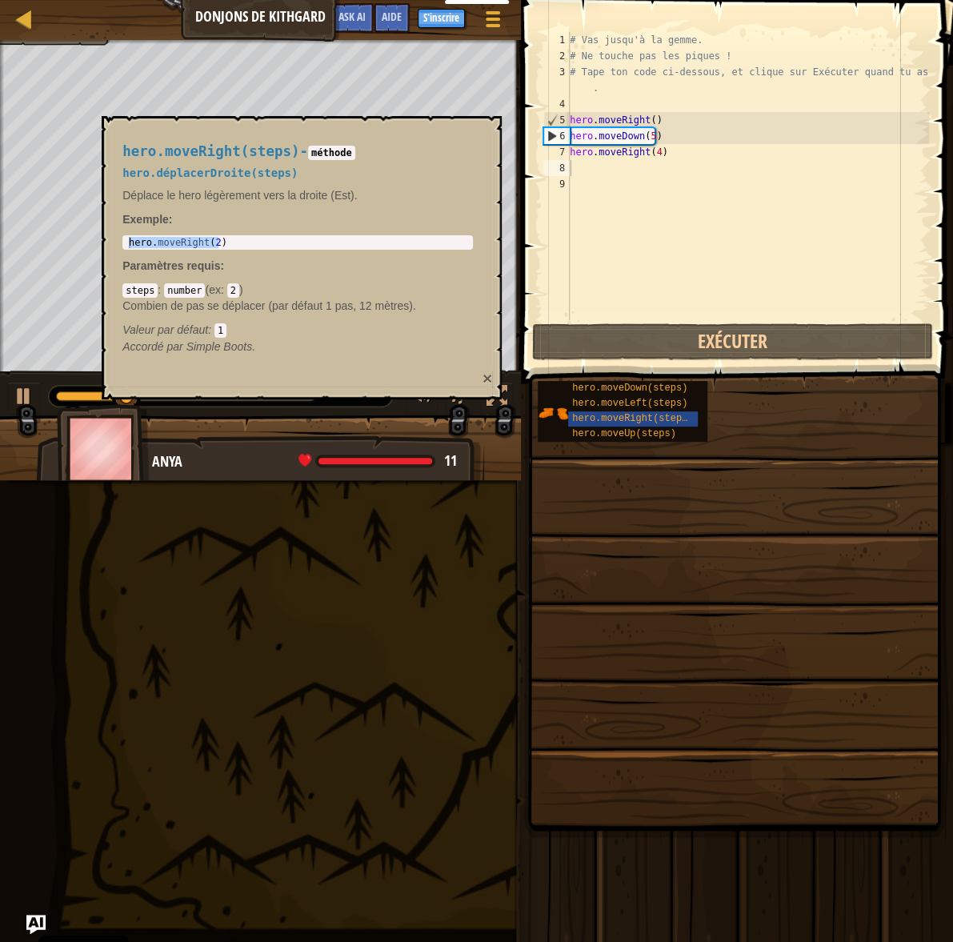
click at [484, 379] on button "×" at bounding box center [488, 378] width 10 height 17
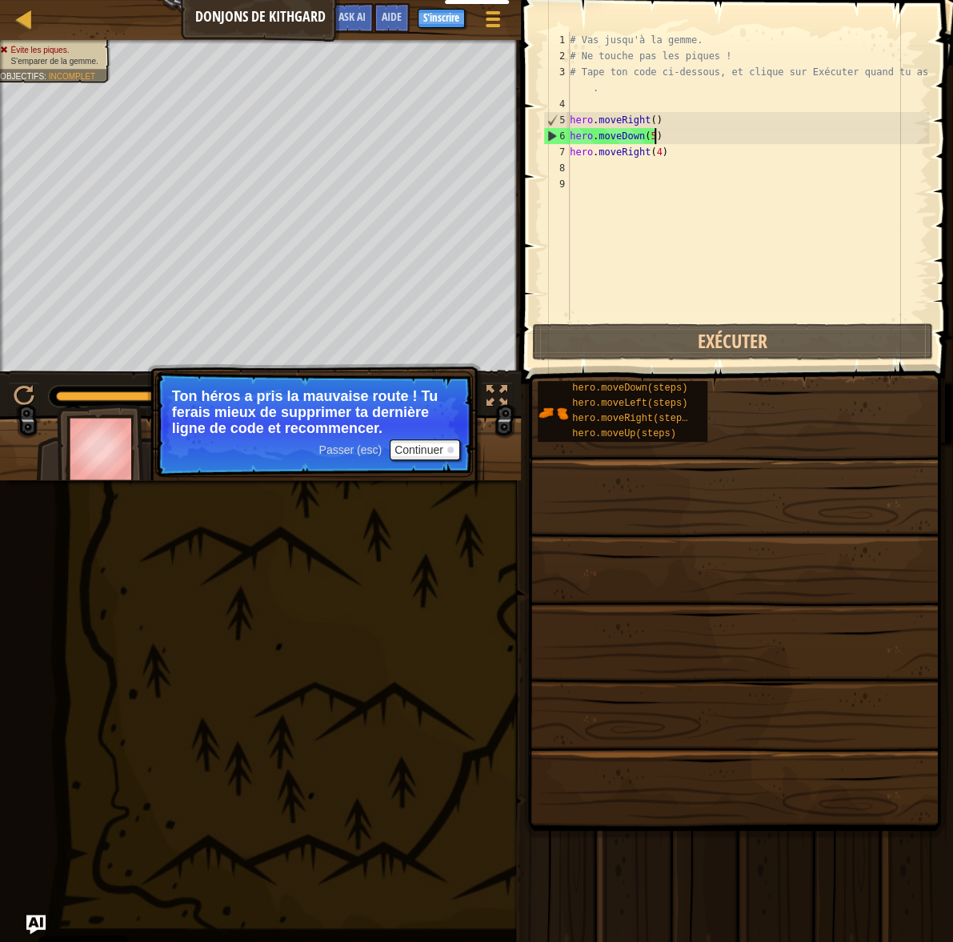
click at [652, 136] on div "# Vas jusqu'à la gemme. # Ne touche pas les piques ! # Tape ton code ci-dessous…" at bounding box center [748, 192] width 363 height 320
click at [647, 136] on div "# Vas jusqu'à la gemme. # Ne touche pas les piques ! # Tape ton code ci-dessous…" at bounding box center [748, 192] width 363 height 320
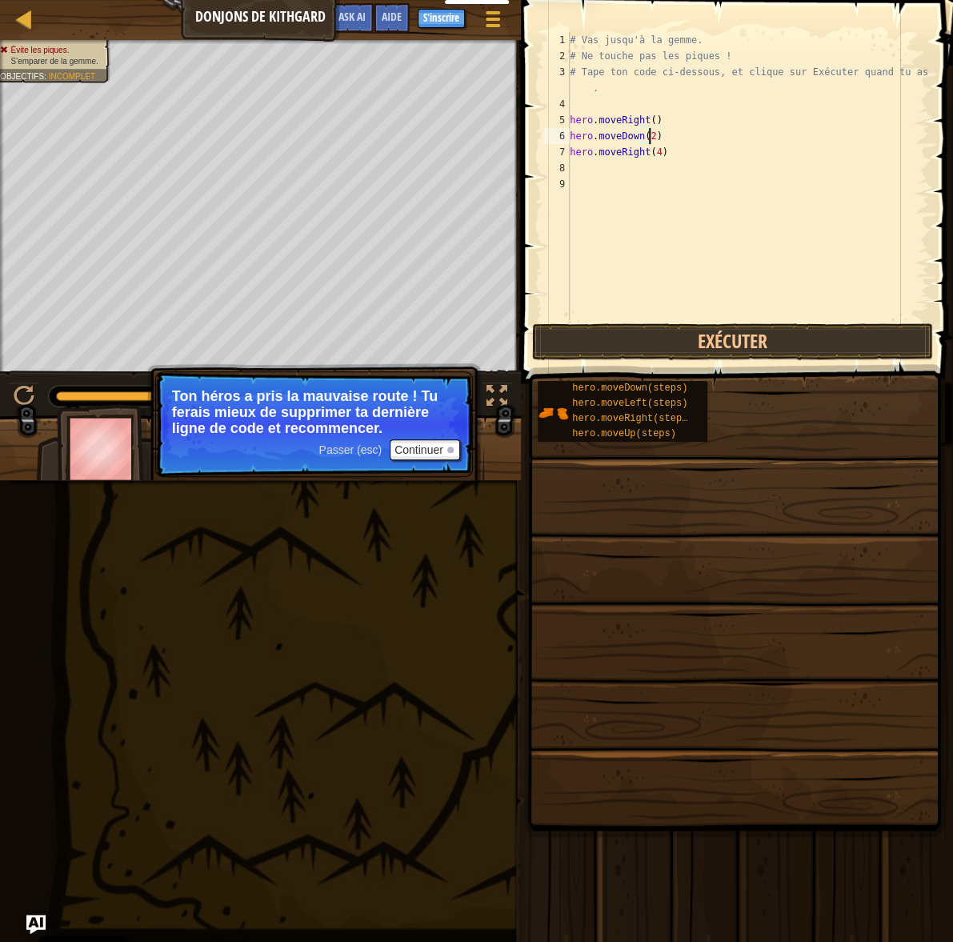
scroll to position [7, 6]
click at [676, 334] on button "Exécuter" at bounding box center [732, 341] width 401 height 37
click at [652, 156] on div "# Vas jusqu'à la gemme. # Ne touche pas les piques ! # Tape ton code ci-dessous…" at bounding box center [748, 192] width 363 height 320
type textarea "hero.moveRight(1)"
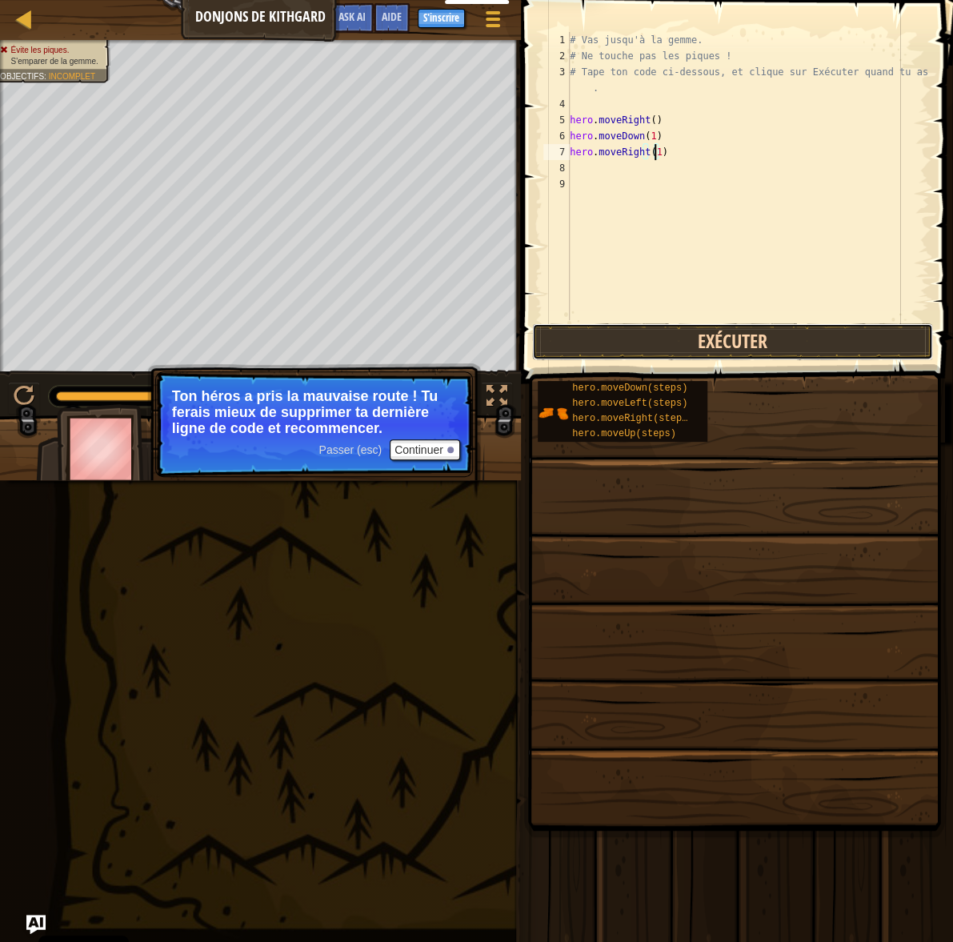
click at [620, 345] on button "Exécuter" at bounding box center [732, 341] width 401 height 37
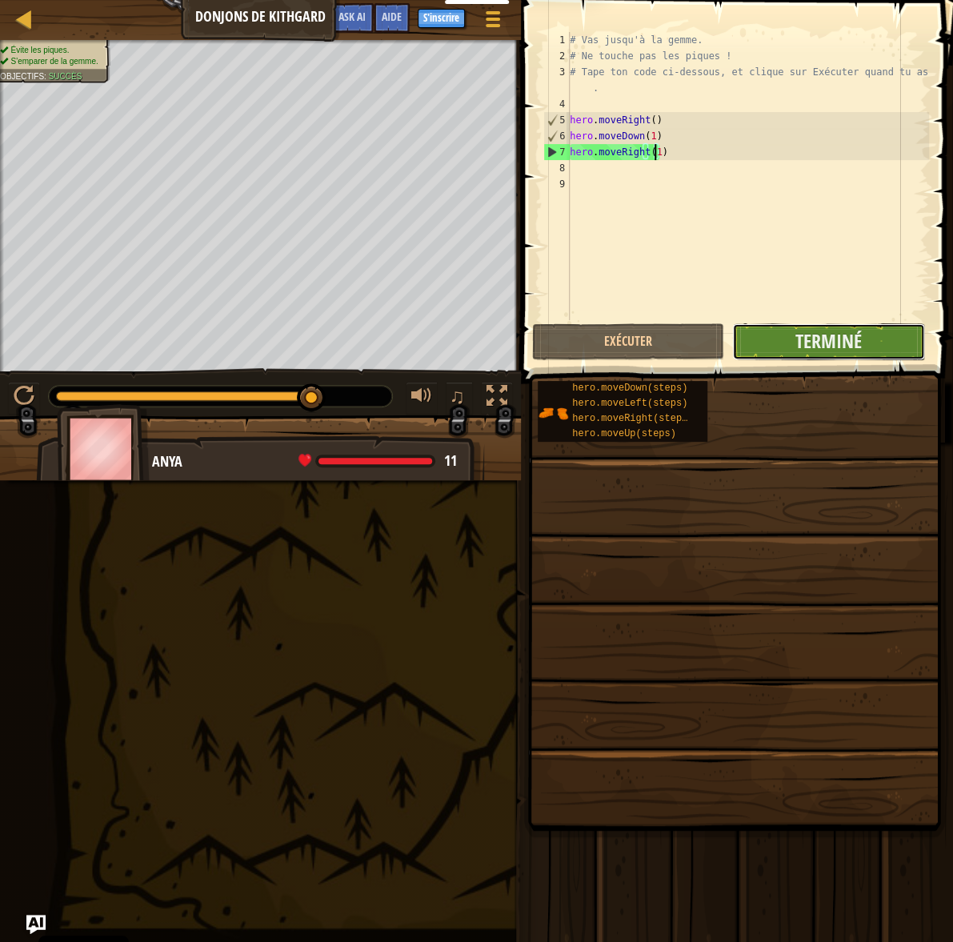
click at [790, 351] on button "Terminé" at bounding box center [828, 341] width 192 height 37
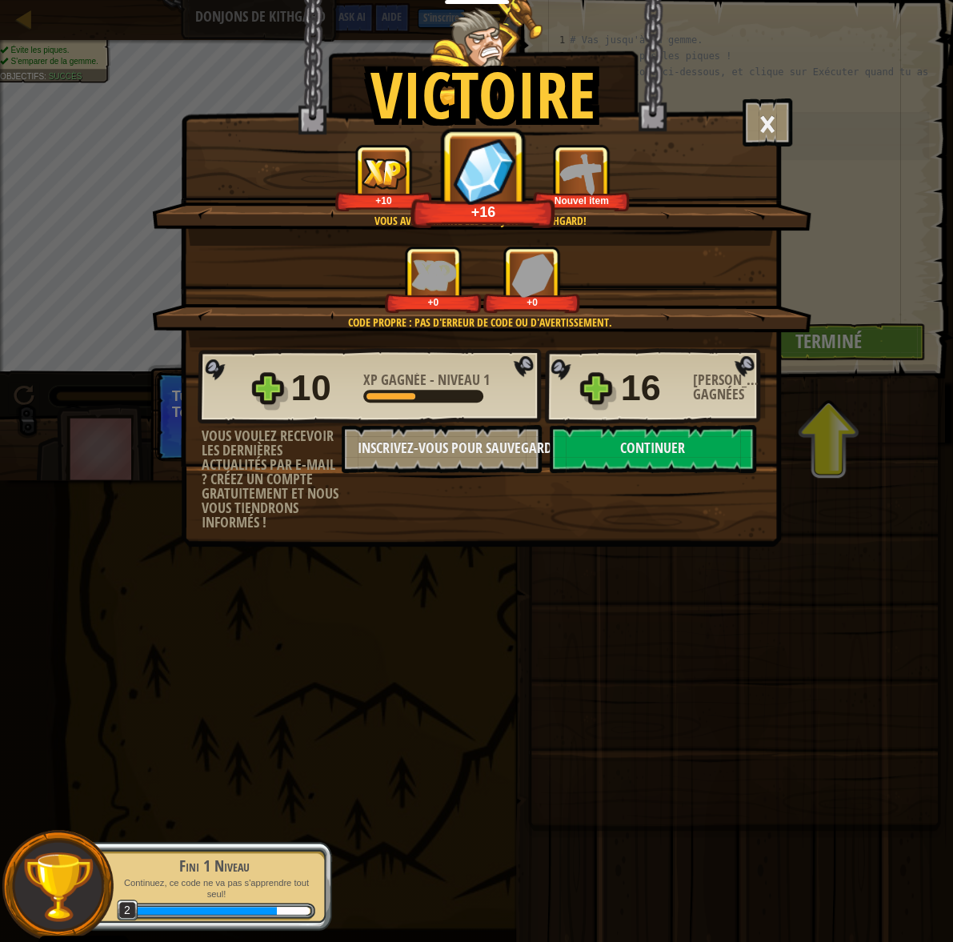
click at [837, 347] on div "Victoire × Bien joué, tu as peut-être la force de t'échapper de [PERSON_NAME]. …" at bounding box center [476, 471] width 953 height 942
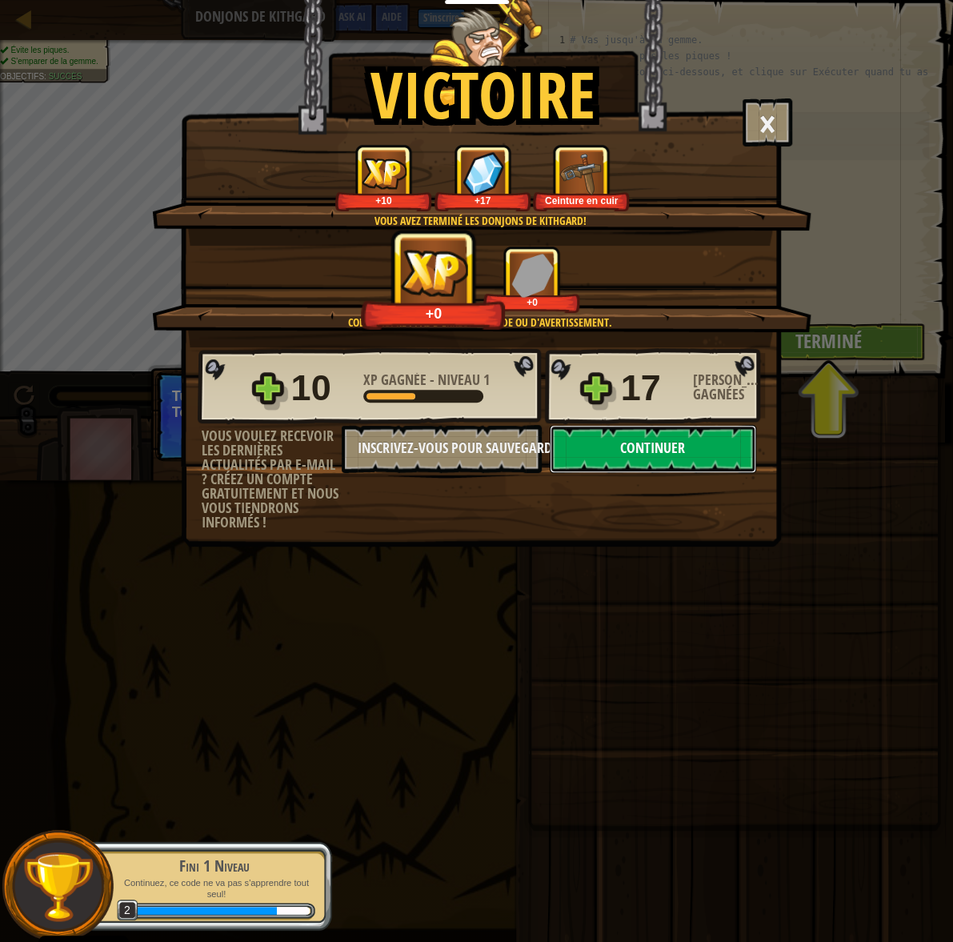
click at [700, 449] on button "Continuer" at bounding box center [653, 449] width 207 height 48
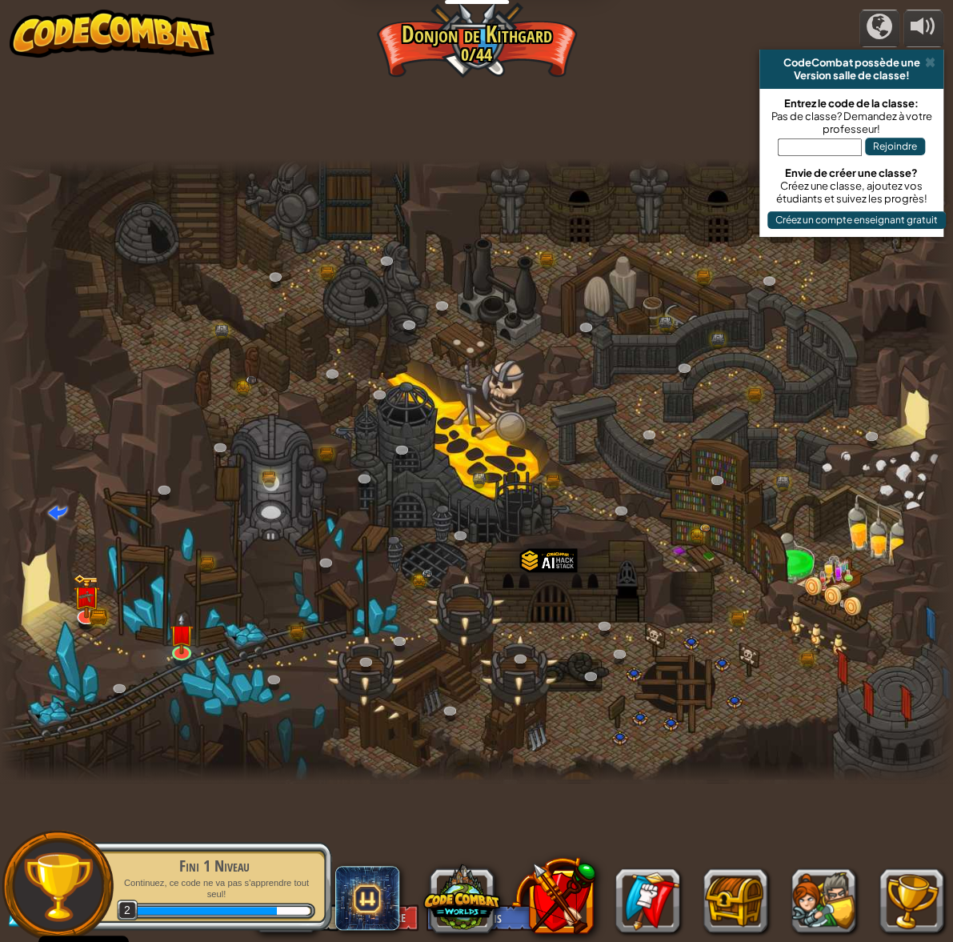
select select "fr"
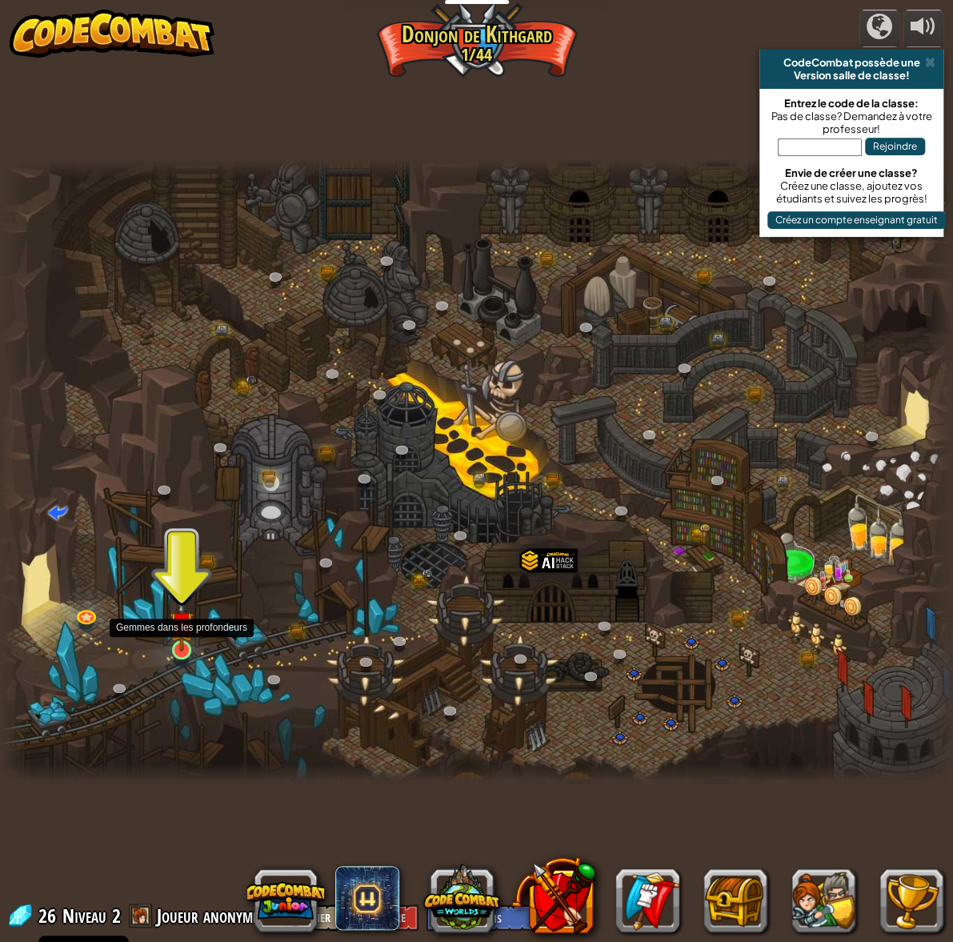
click at [187, 609] on img at bounding box center [182, 623] width 24 height 55
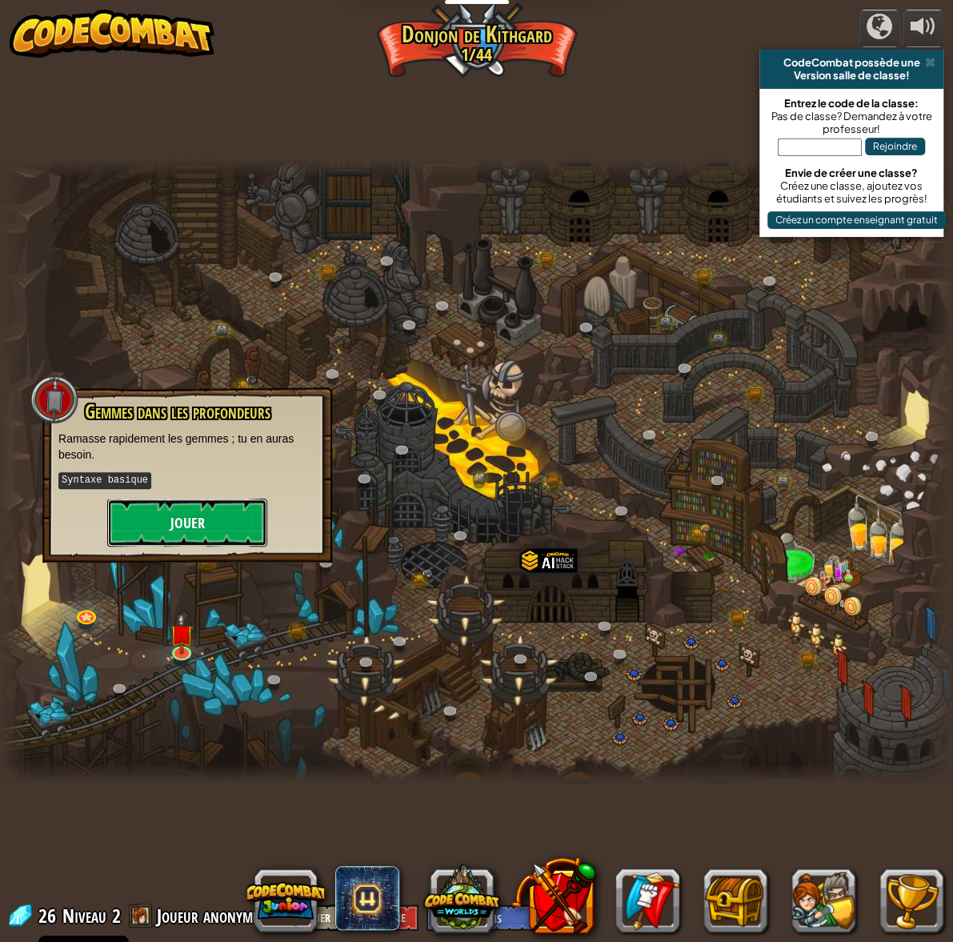
click at [136, 524] on button "Jouer" at bounding box center [187, 523] width 160 height 48
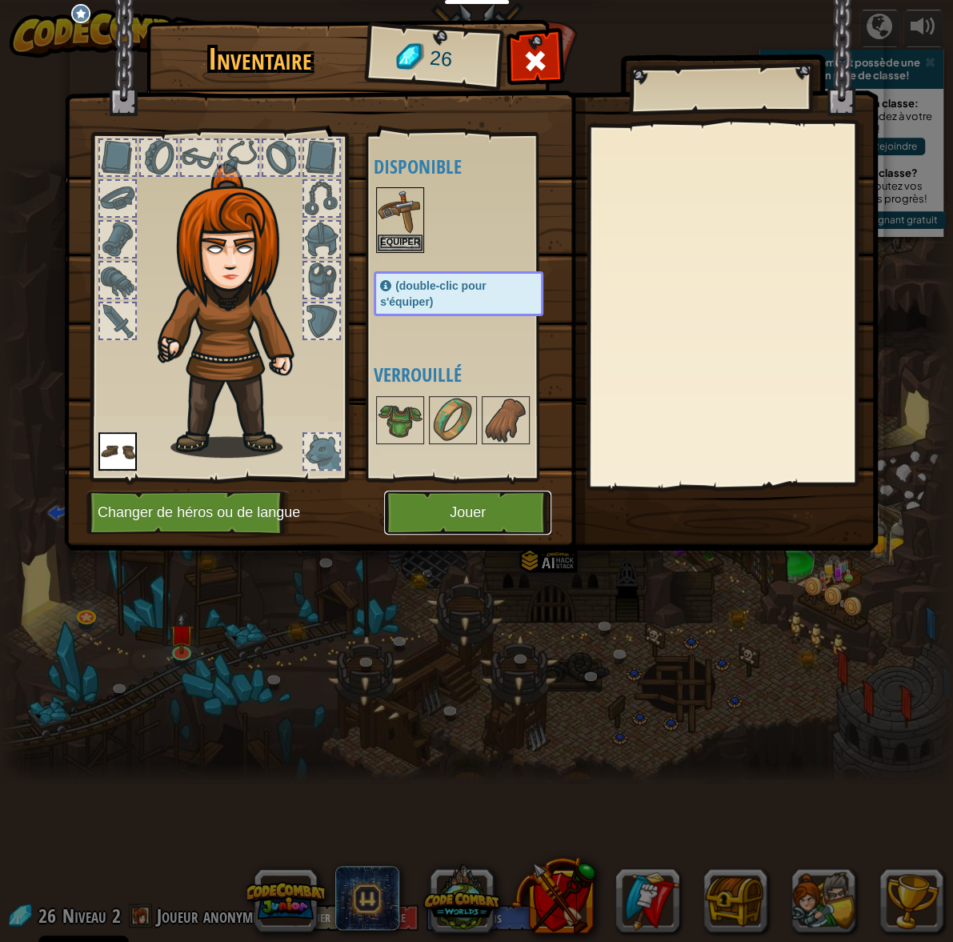
click at [440, 513] on button "Jouer" at bounding box center [467, 513] width 167 height 44
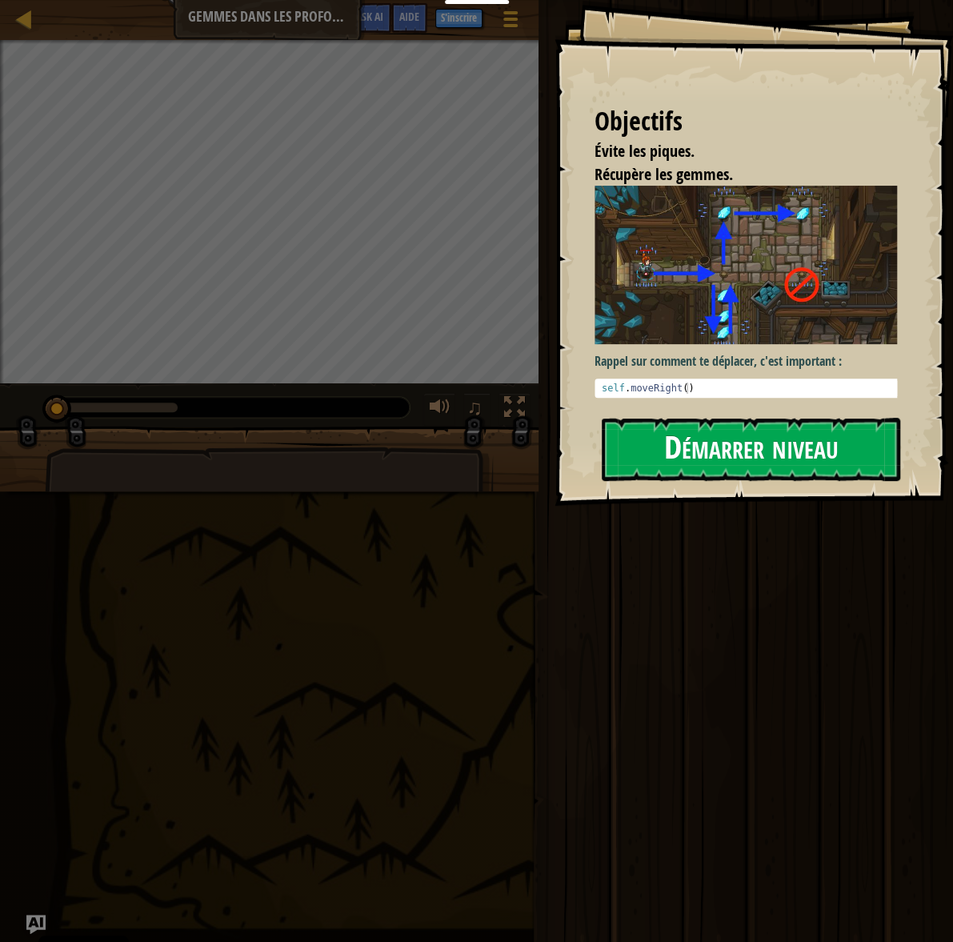
click at [632, 451] on button "Démarrer niveau" at bounding box center [751, 449] width 299 height 63
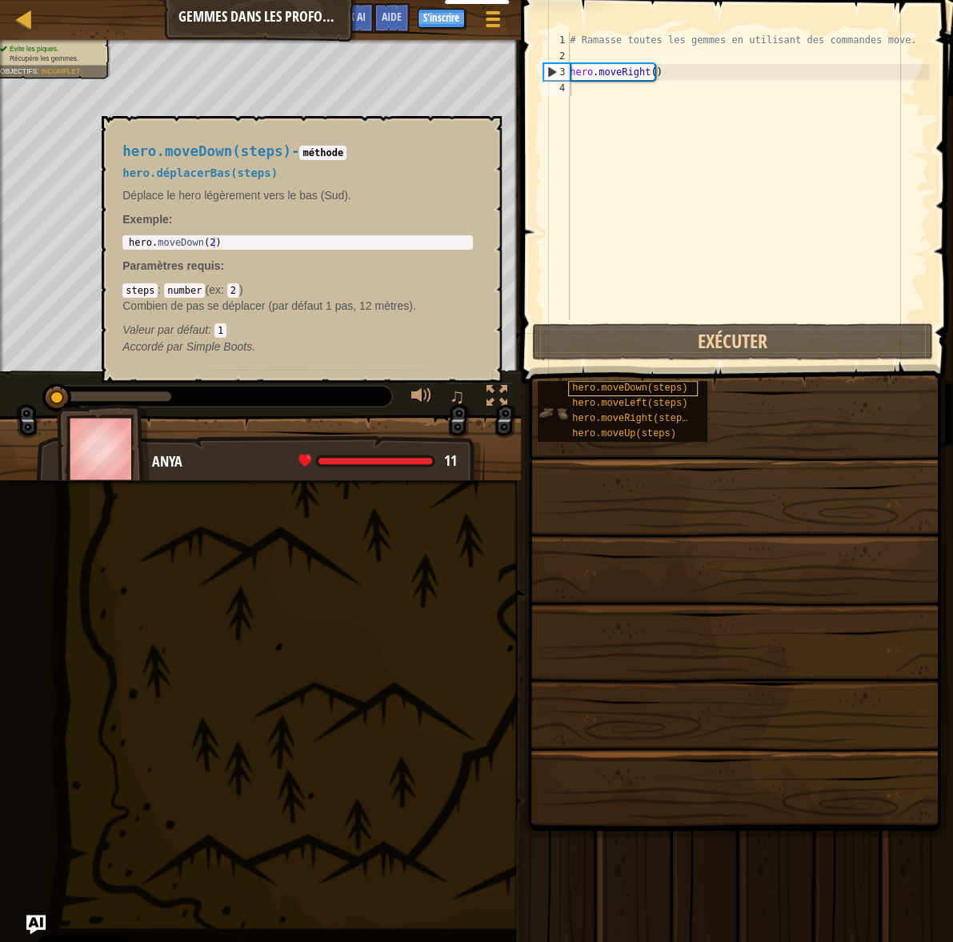
click at [624, 396] on div "hero.moveDown(steps)" at bounding box center [633, 388] width 130 height 15
type textarea "hero.moveDown(2)"
drag, startPoint x: 174, startPoint y: 248, endPoint x: 62, endPoint y: 244, distance: 111.3
click at [126, 244] on div "hero . moveDown ( 2 )" at bounding box center [298, 242] width 344 height 11
click at [584, 93] on div "# Ramasse toutes les gemmes en utilisant des commandes move. hero . moveRight (…" at bounding box center [748, 192] width 363 height 320
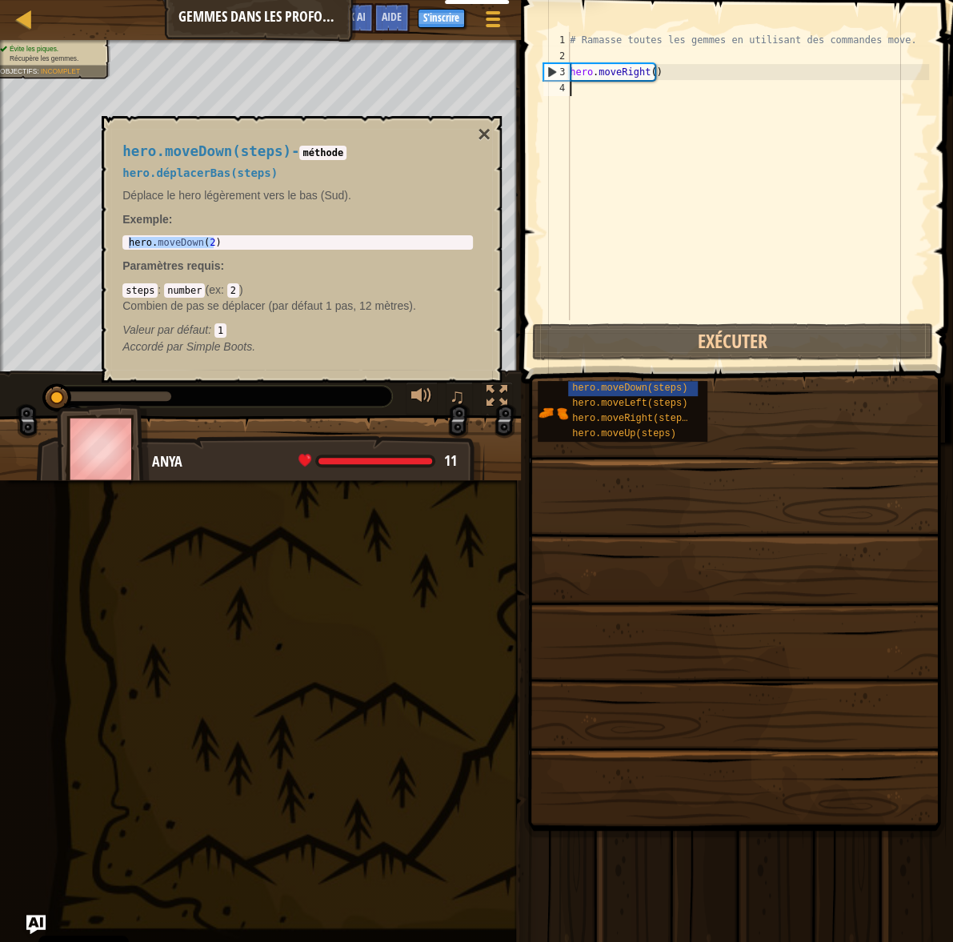
paste textarea "hero.moveDown(2)"
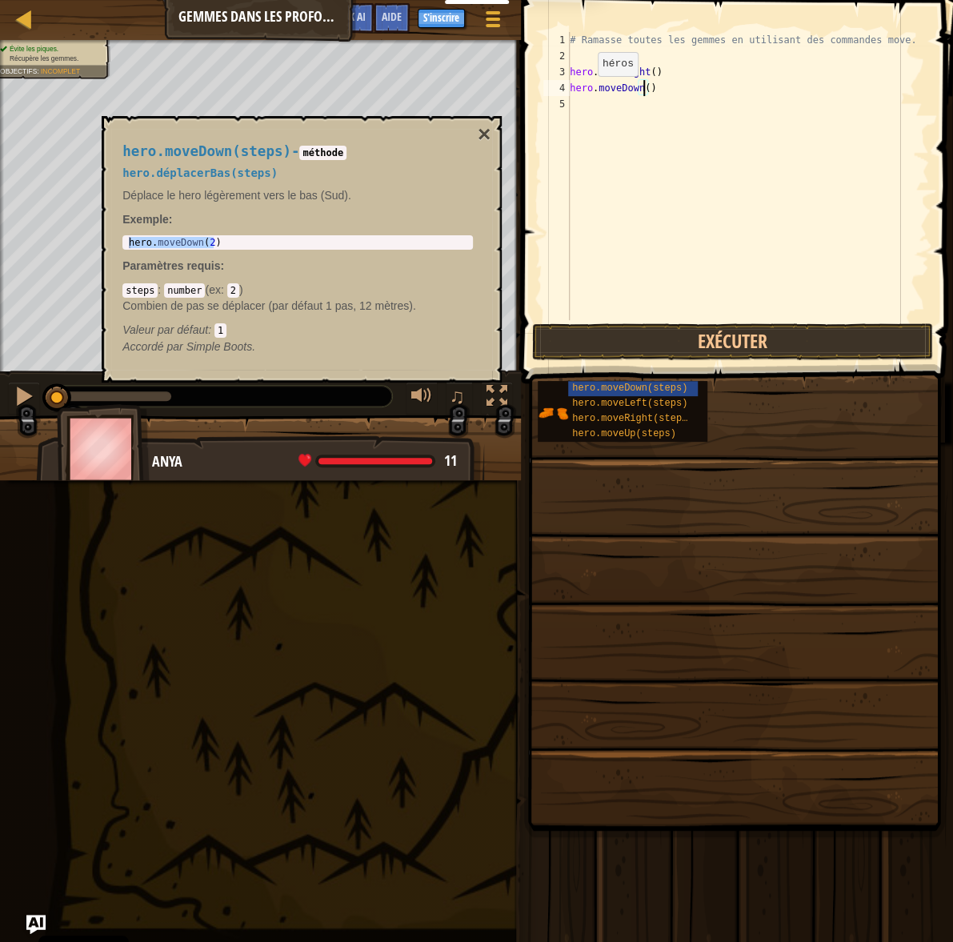
type textarea "hero.moveDown(1)"
click at [484, 132] on button "×" at bounding box center [484, 134] width 13 height 22
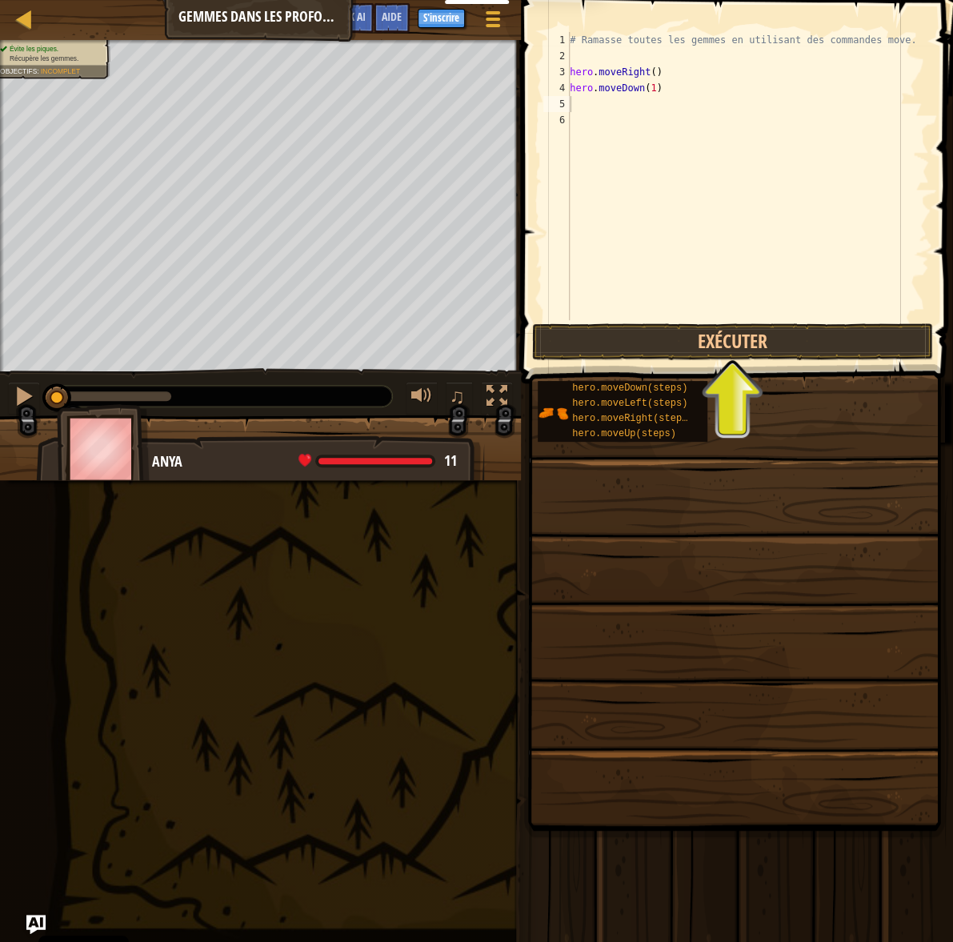
type textarea "hero.moveDown(1)"
drag, startPoint x: 660, startPoint y: 89, endPoint x: 552, endPoint y: 91, distance: 108.1
click at [567, 91] on div "# Ramasse toutes les gemmes en utilisant des commandes move. hero . moveRight (…" at bounding box center [748, 176] width 363 height 288
click at [617, 114] on div "# Ramasse toutes les gemmes en utilisant des commandes move. hero . moveRight (…" at bounding box center [748, 192] width 363 height 320
click at [615, 104] on div "# Ramasse toutes les gemmes en utilisant des commandes move. hero . moveRight (…" at bounding box center [748, 192] width 363 height 320
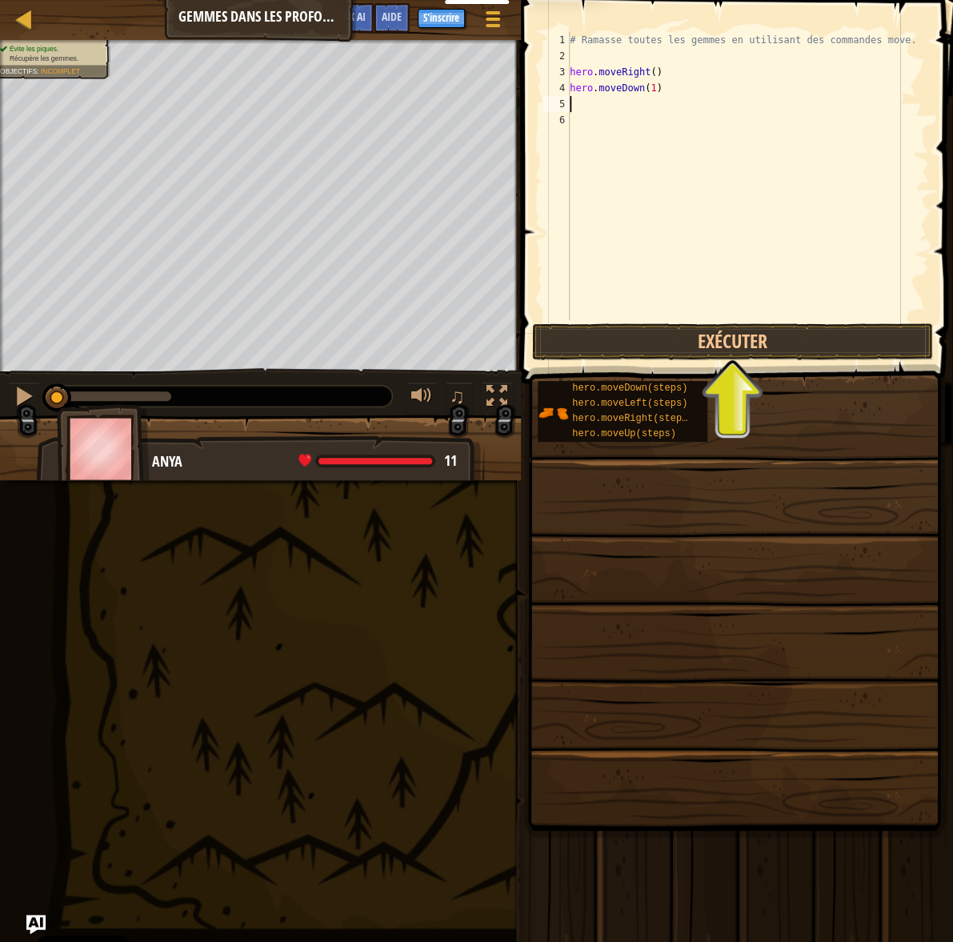
paste textarea "hero.moveDown(1)"
type textarea "hero.moveDown(1)"
paste textarea "hero.moveDown(1)"
type textarea "hero.moveDown(1)"
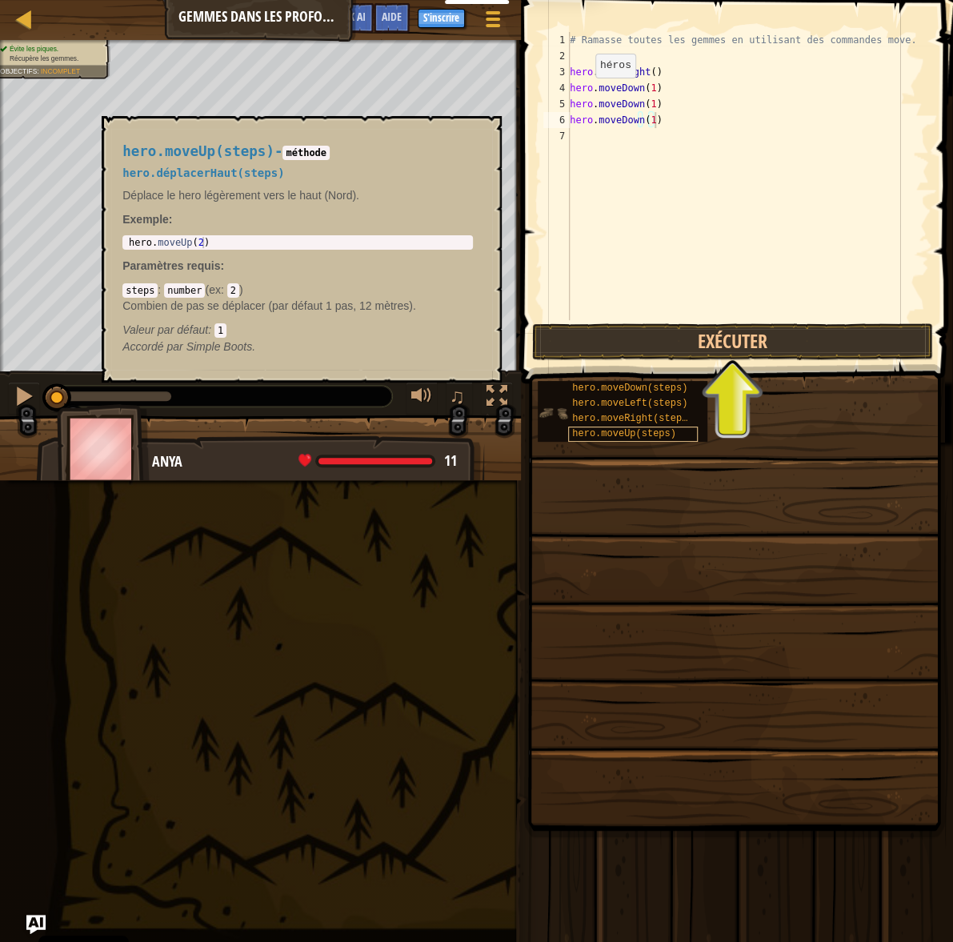
drag, startPoint x: 681, startPoint y: 430, endPoint x: 546, endPoint y: 435, distance: 135.4
click at [568, 435] on div "hero.moveUp(steps)" at bounding box center [633, 434] width 130 height 15
click at [587, 141] on div "# Ramasse toutes les gemmes en utilisant des commandes move. hero . moveRight (…" at bounding box center [748, 192] width 363 height 320
paste textarea "hero.moveDown(1)"
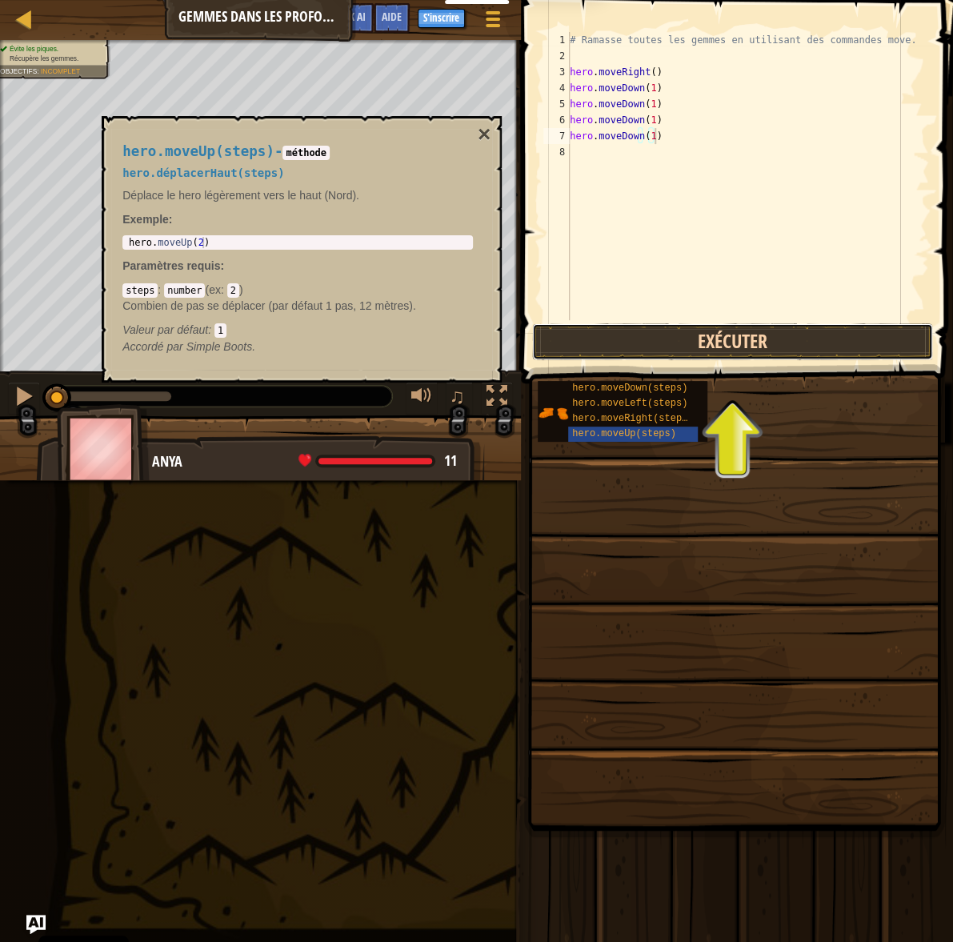
click at [664, 339] on button "Exécuter" at bounding box center [732, 341] width 401 height 37
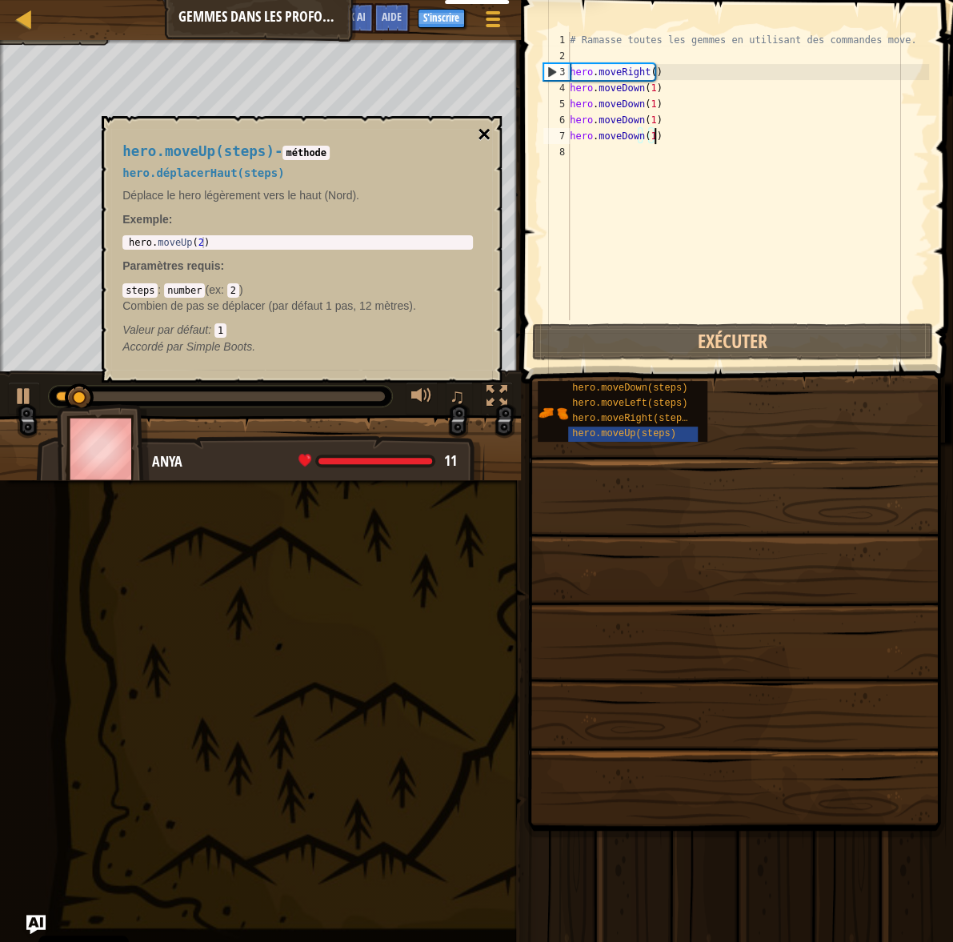
click at [490, 125] on button "×" at bounding box center [484, 134] width 13 height 22
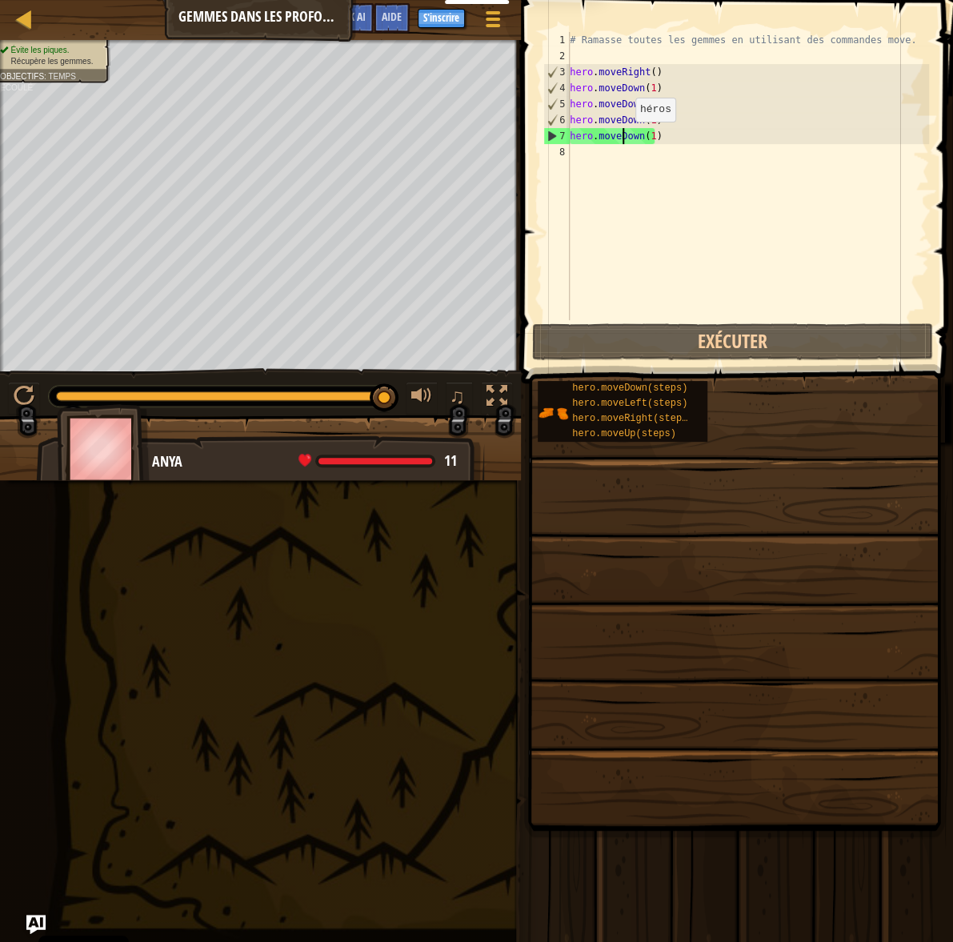
click at [621, 138] on div "# Ramasse toutes les gemmes en utilisant des commandes move. hero . moveRight (…" at bounding box center [748, 192] width 363 height 320
click at [616, 136] on div "# Ramasse toutes les gemmes en utilisant des commandes move. hero . moveRight (…" at bounding box center [748, 192] width 363 height 320
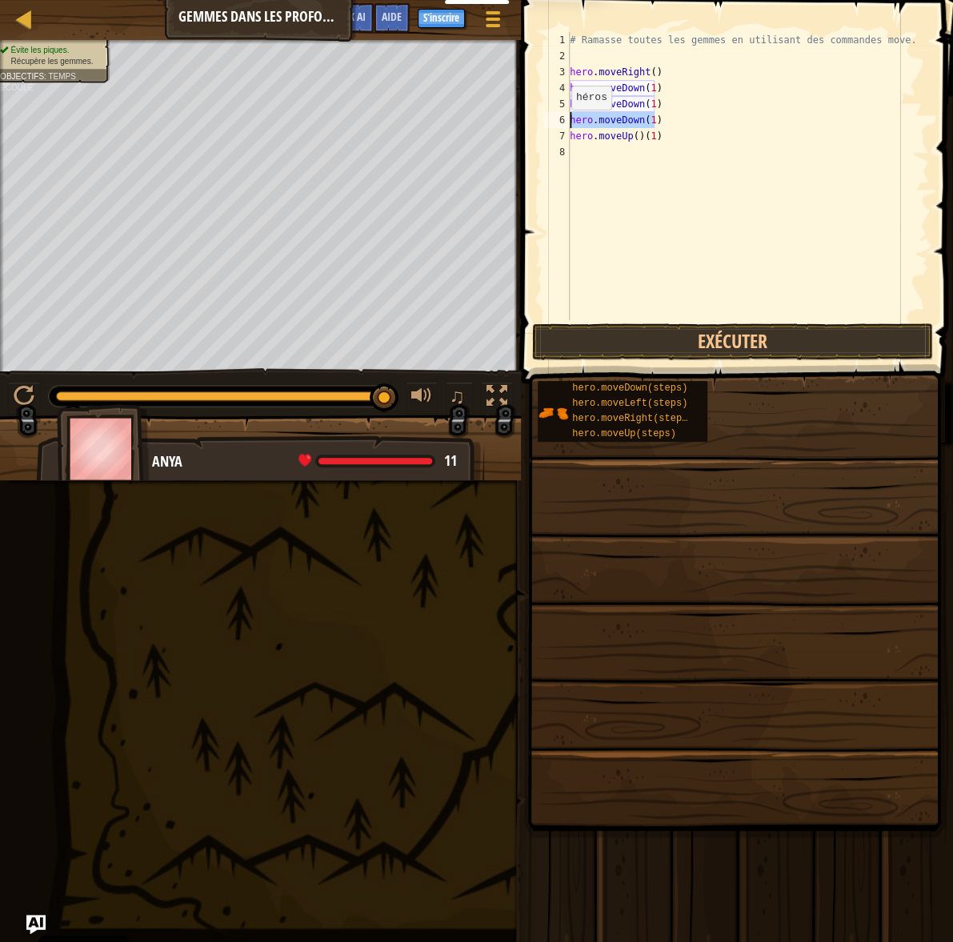
drag, startPoint x: 664, startPoint y: 118, endPoint x: 558, endPoint y: 126, distance: 106.7
click at [567, 126] on div "# Ramasse toutes les gemmes en utilisant des commandes move. hero . moveRight (…" at bounding box center [748, 176] width 363 height 288
type textarea "hero.moveDown(1)"
click at [696, 106] on div "# Ramasse toutes les gemmes en utilisant des commandes move. hero . moveRight (…" at bounding box center [748, 192] width 363 height 320
click at [628, 341] on button "Exécuter" at bounding box center [732, 341] width 401 height 37
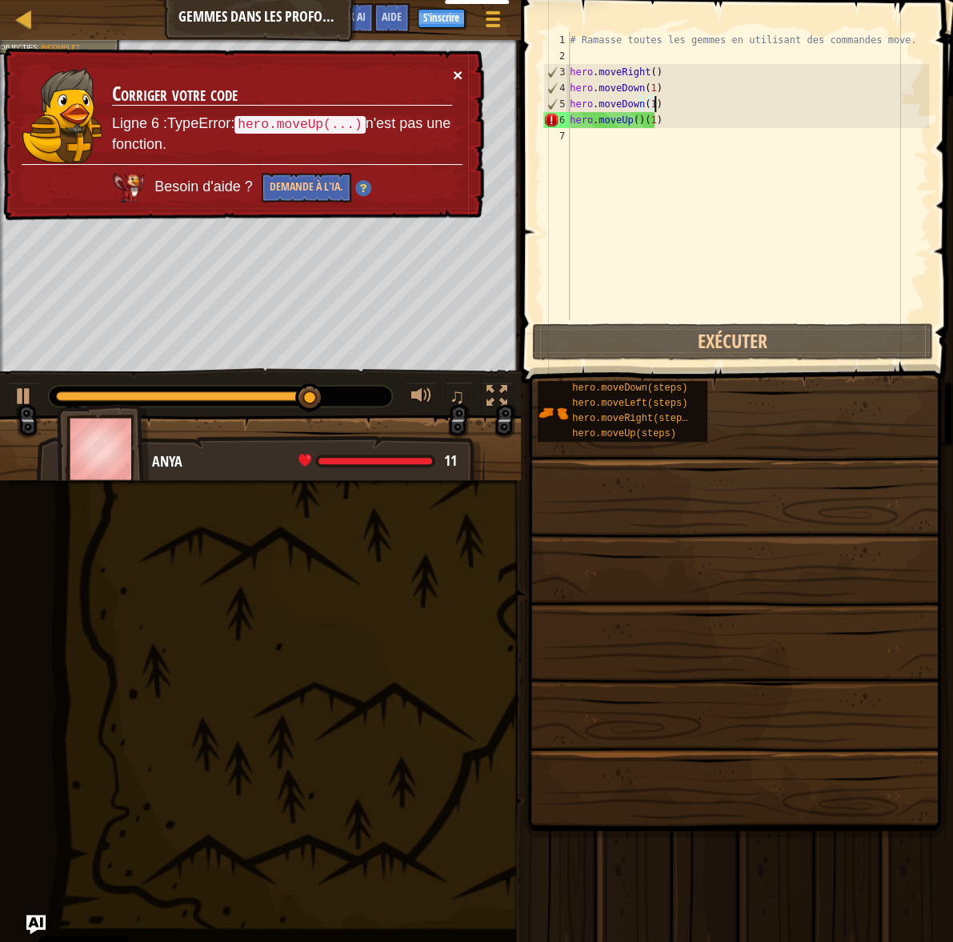
click at [454, 74] on button "×" at bounding box center [458, 74] width 10 height 17
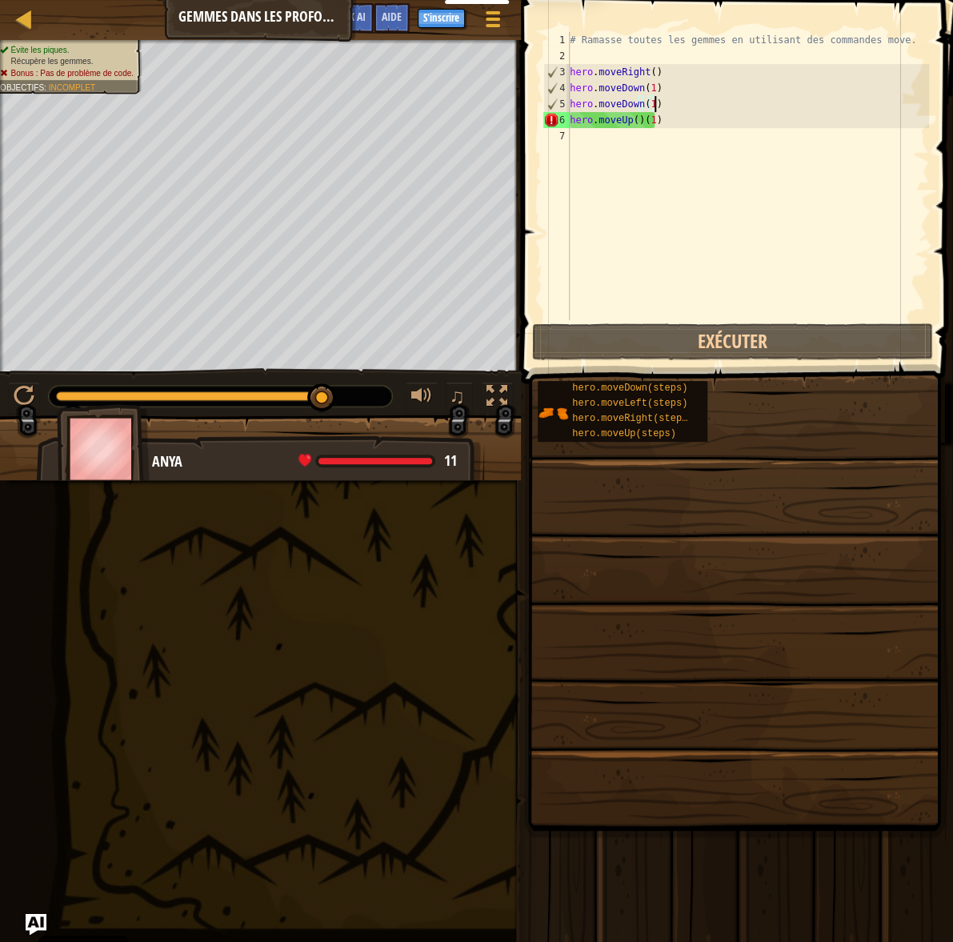
click at [36, 923] on img "Ask AI" at bounding box center [36, 924] width 21 height 21
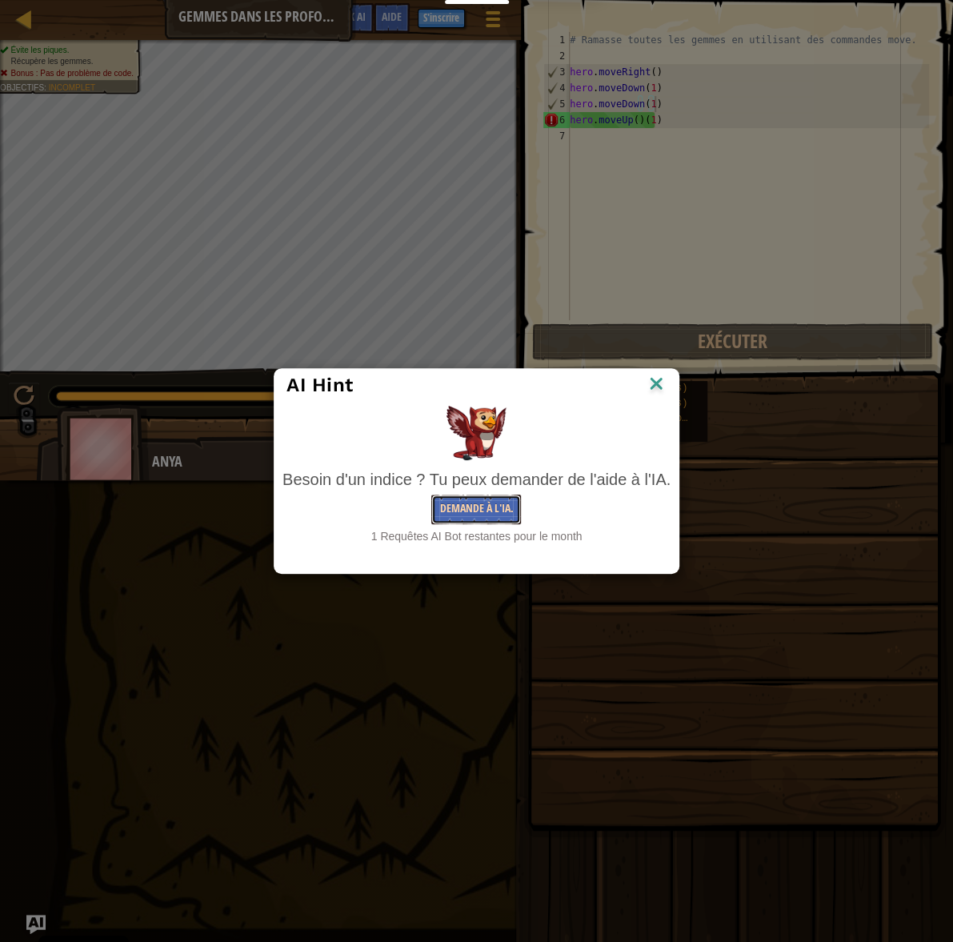
click at [491, 499] on button "Demande à l'IA." at bounding box center [476, 510] width 90 height 30
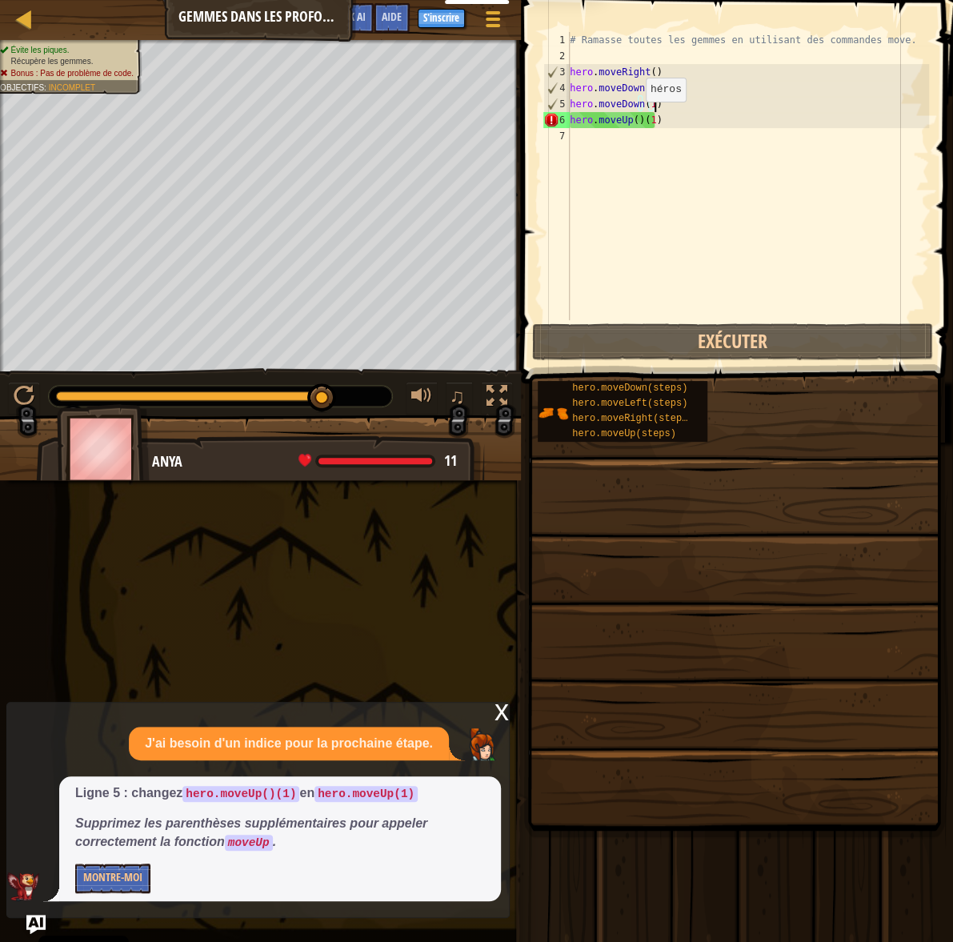
click at [632, 118] on div "# Ramasse toutes les gemmes en utilisant des commandes move. hero . moveRight (…" at bounding box center [748, 192] width 363 height 320
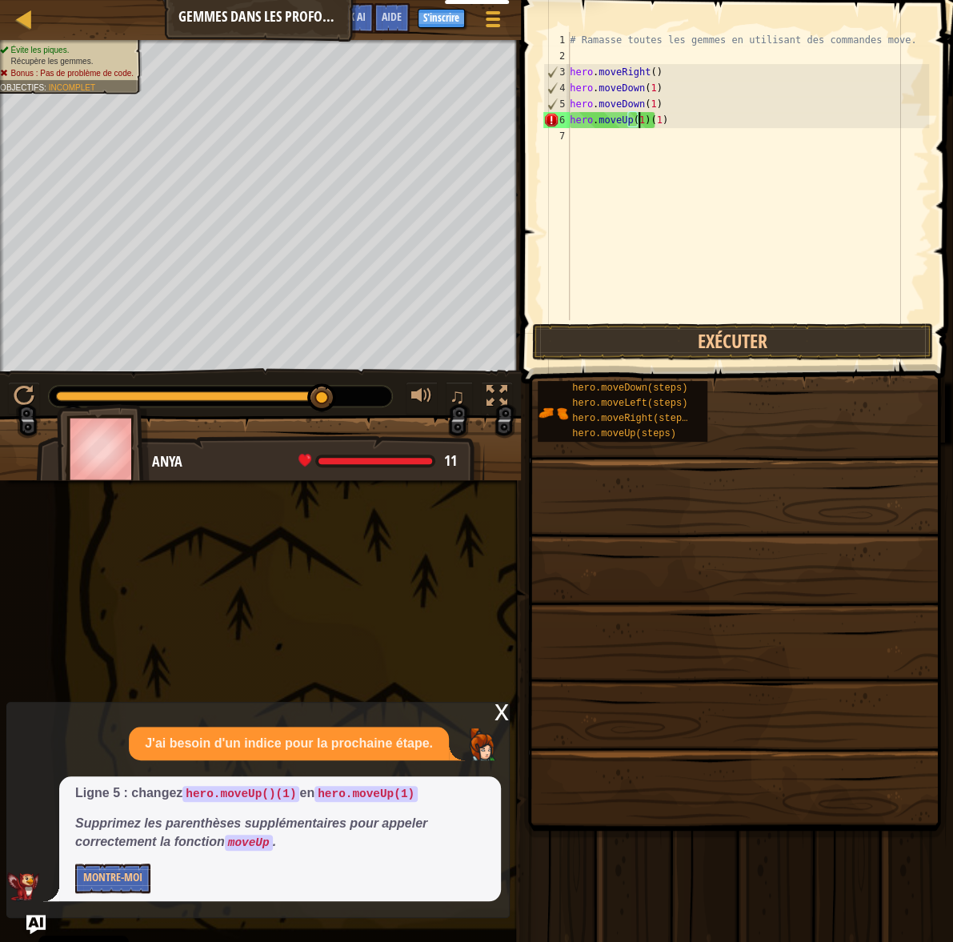
scroll to position [7, 5]
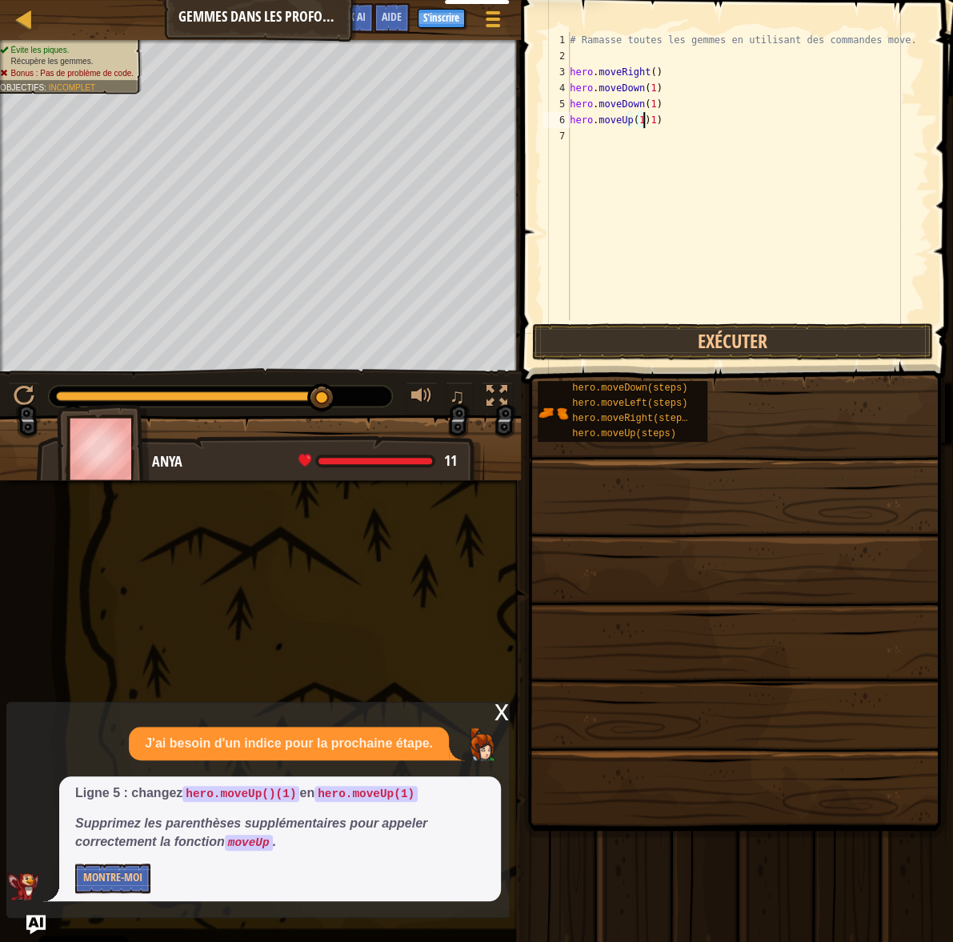
type textarea "hero.moveUp(1)"
click at [749, 337] on button "Exécuter" at bounding box center [732, 341] width 401 height 37
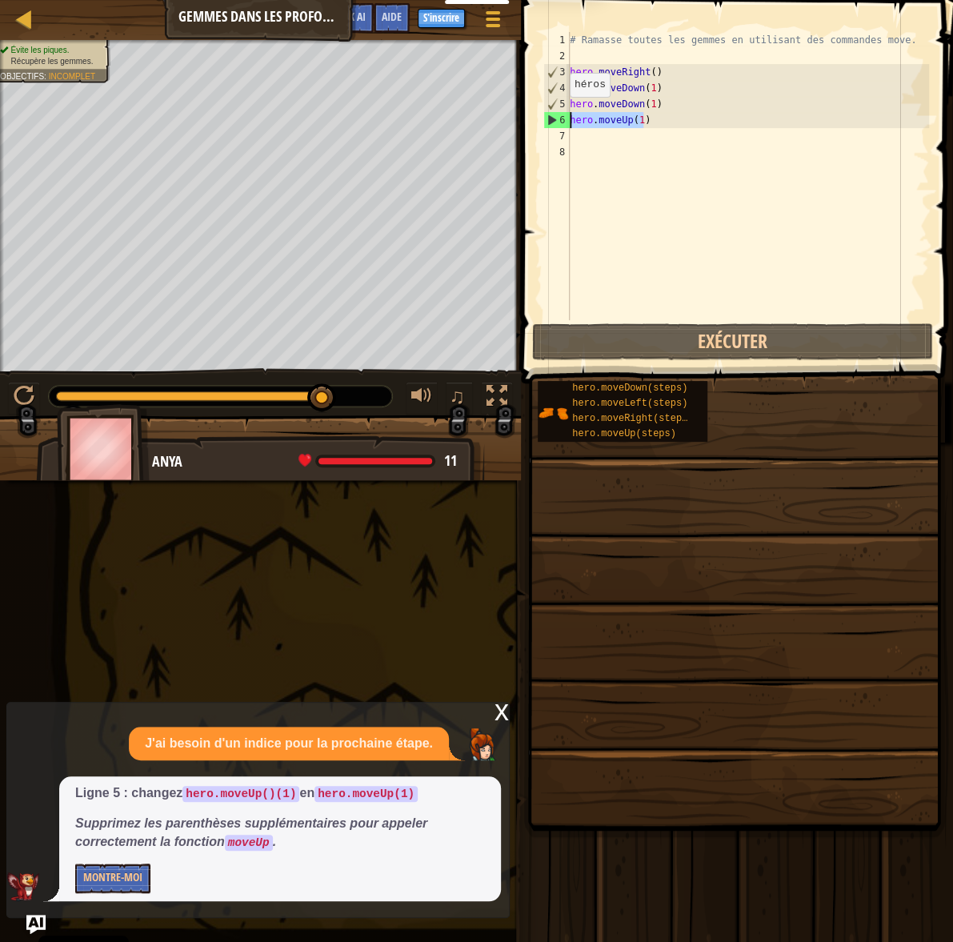
drag, startPoint x: 655, startPoint y: 124, endPoint x: 556, endPoint y: 113, distance: 99.9
click at [567, 113] on div "# Ramasse toutes les gemmes en utilisant des commandes move. hero . moveRight (…" at bounding box center [748, 176] width 363 height 288
type textarea "hero.moveUp(1)"
click at [596, 142] on div "# Ramasse toutes les gemmes en utilisant des commandes move. hero . moveRight (…" at bounding box center [748, 192] width 363 height 320
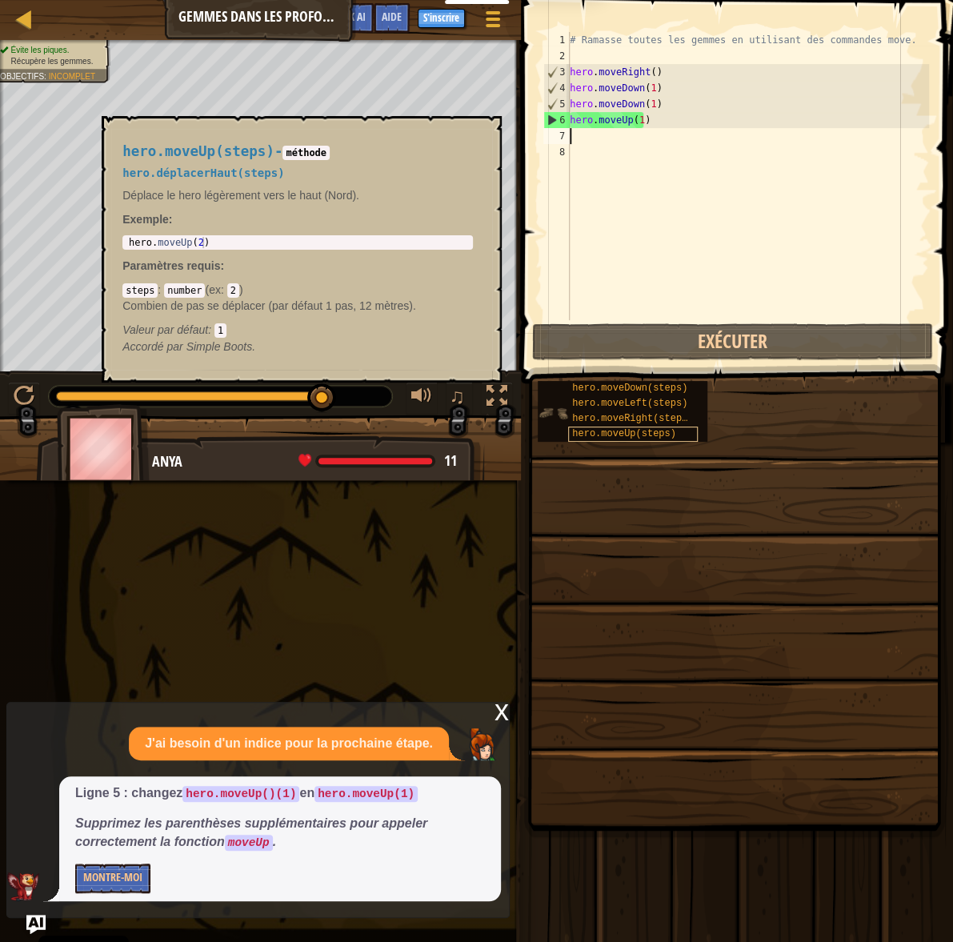
click at [627, 439] on span "hero.moveUp(steps)" at bounding box center [624, 433] width 104 height 11
type textarea "hero.moveUp(2)"
click at [200, 239] on div "hero . moveUp ( 2 )" at bounding box center [298, 254] width 345 height 34
click at [195, 240] on div "hero . moveUp ( 2 )" at bounding box center [298, 254] width 345 height 34
click at [632, 112] on div "# Ramasse toutes les gemmes en utilisant des commandes move. hero . moveRight (…" at bounding box center [748, 192] width 363 height 320
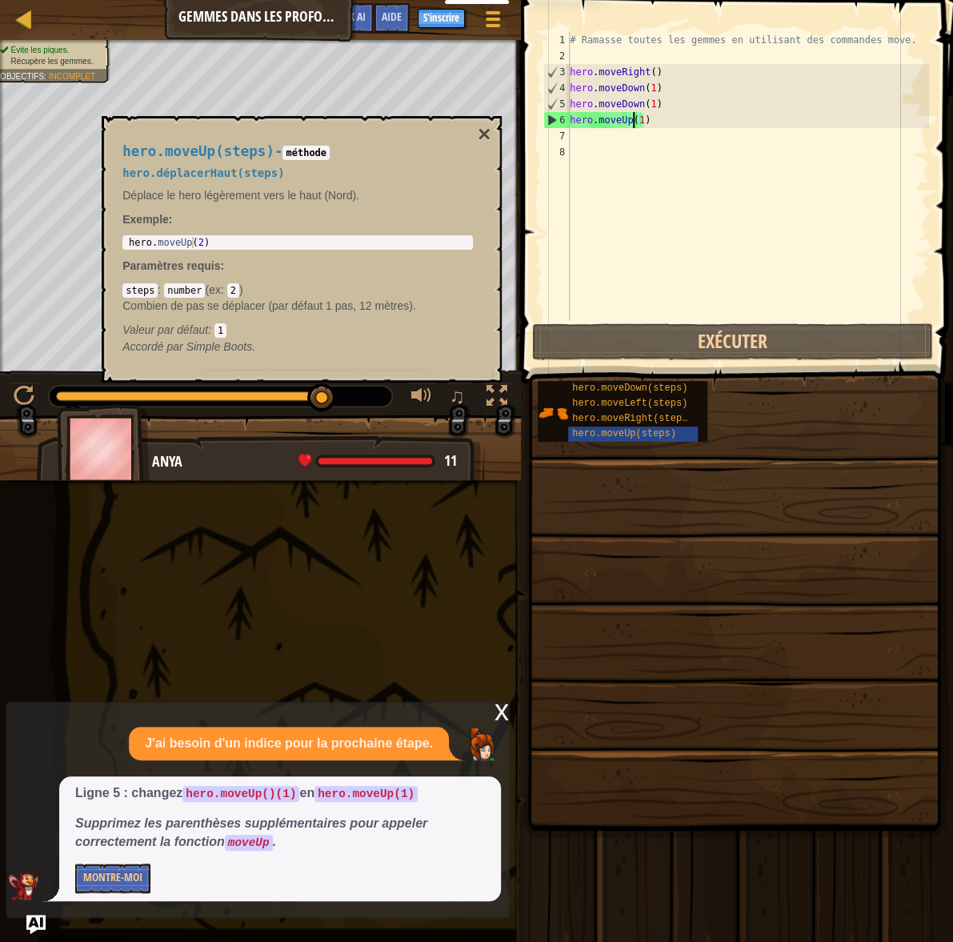
scroll to position [7, 5]
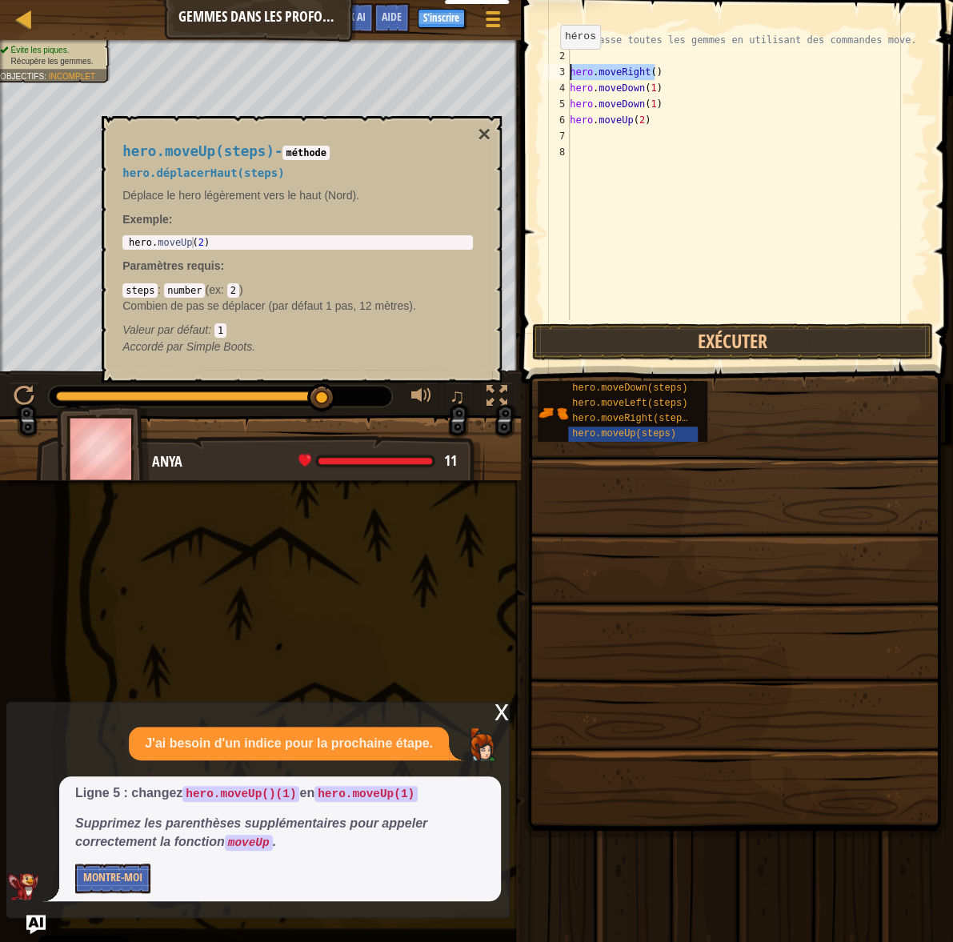
drag, startPoint x: 676, startPoint y: 68, endPoint x: 546, endPoint y: 65, distance: 129.7
click at [567, 65] on div "# Ramasse toutes les gemmes en utilisant des commandes move. hero . moveRight (…" at bounding box center [748, 176] width 363 height 288
type textarea "hero.moveRight()"
click at [608, 138] on div "# Ramasse toutes les gemmes en utilisant des commandes move. hero . moveRight (…" at bounding box center [748, 192] width 363 height 320
paste textarea "hero.moveRight()"
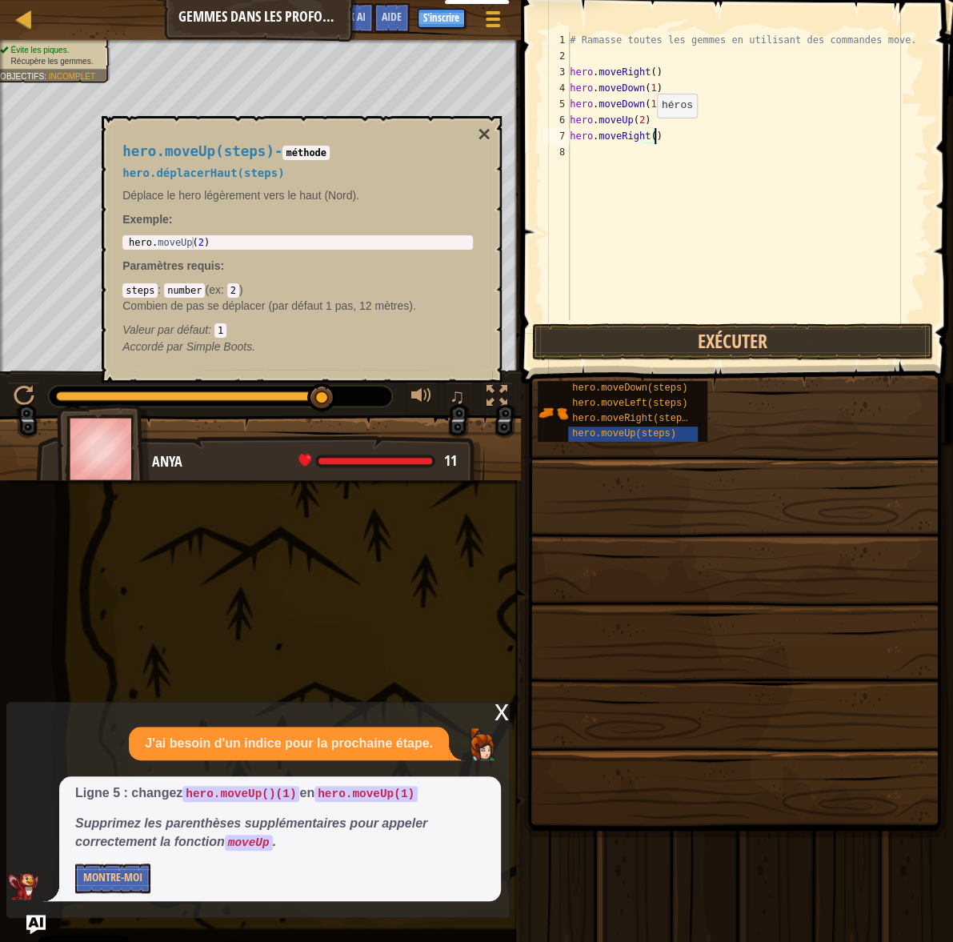
click at [644, 134] on div "# Ramasse toutes les gemmes en utilisant des commandes move. hero . moveRight (…" at bounding box center [748, 192] width 363 height 320
click at [648, 134] on div "# Ramasse toutes les gemmes en utilisant des commandes move. hero . moveRight (…" at bounding box center [748, 192] width 363 height 320
click at [644, 74] on div "# Ramasse toutes les gemmes en utilisant des commandes move. hero . moveRight (…" at bounding box center [748, 192] width 363 height 320
type textarea "hero.moveRight(1)"
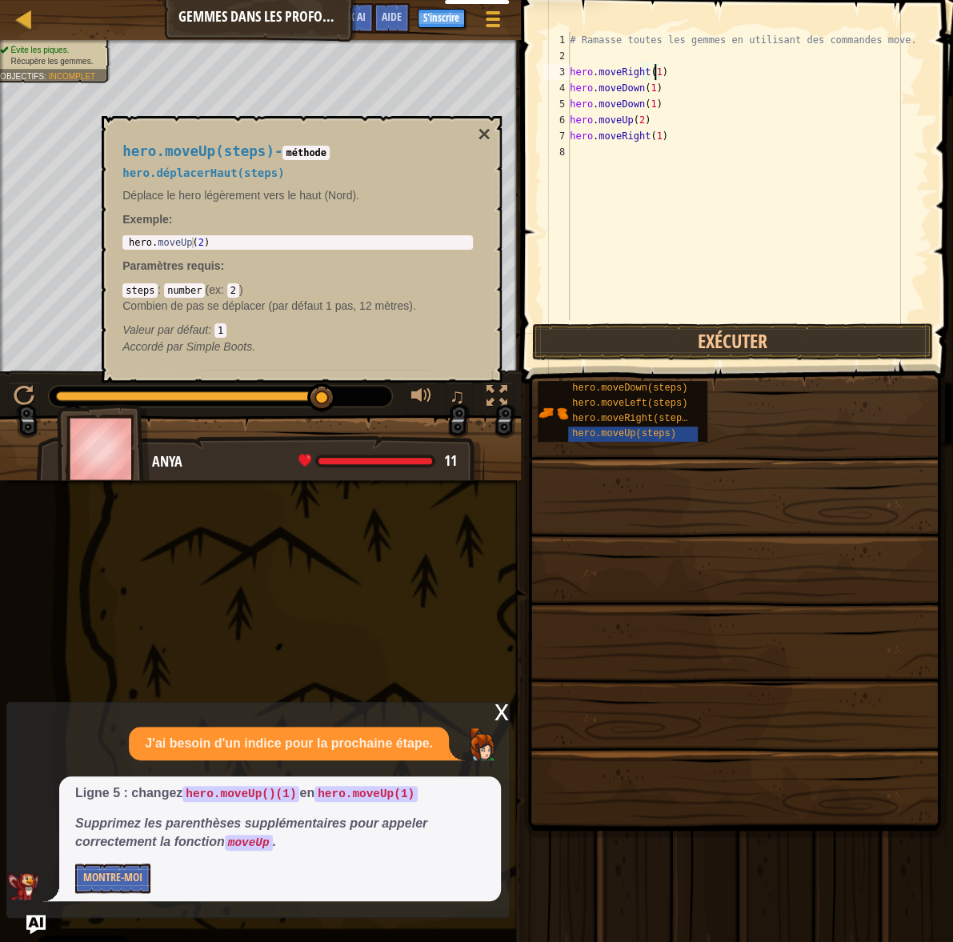
scroll to position [0, 0]
drag, startPoint x: 741, startPoint y: 334, endPoint x: 688, endPoint y: 319, distance: 54.8
click at [738, 334] on button "Exécuter" at bounding box center [732, 341] width 401 height 37
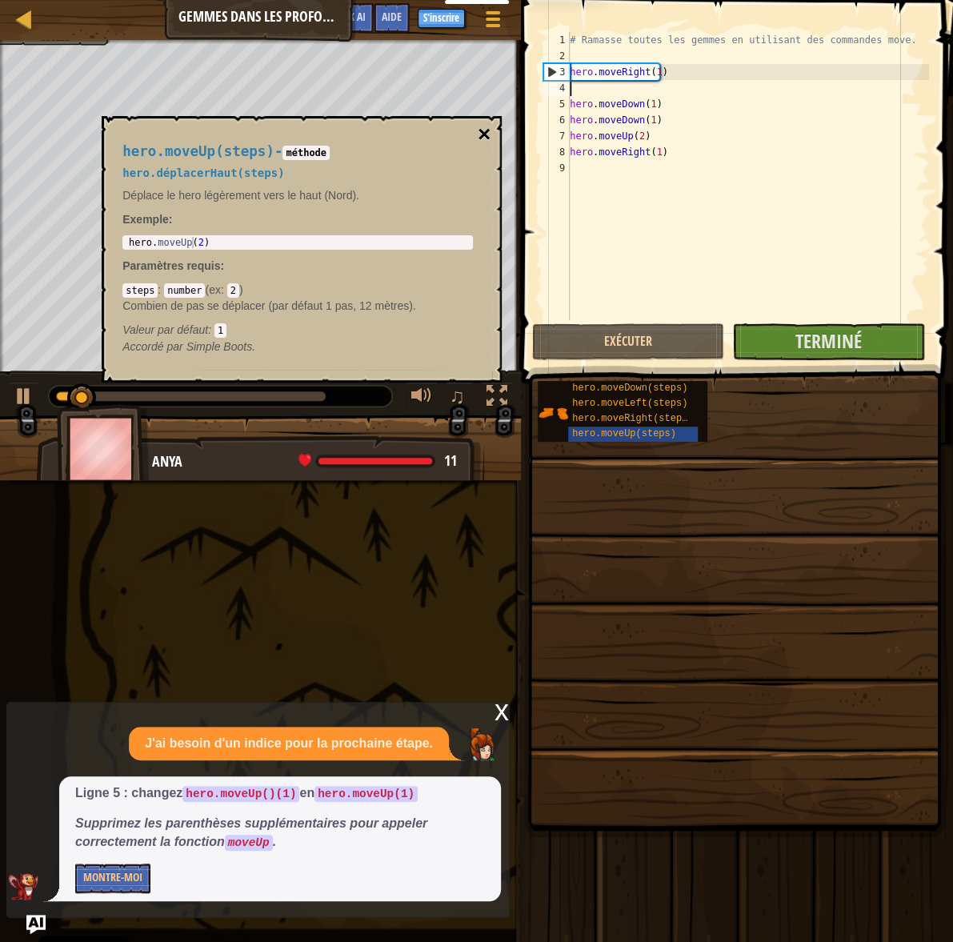
click at [488, 130] on button "×" at bounding box center [484, 134] width 13 height 22
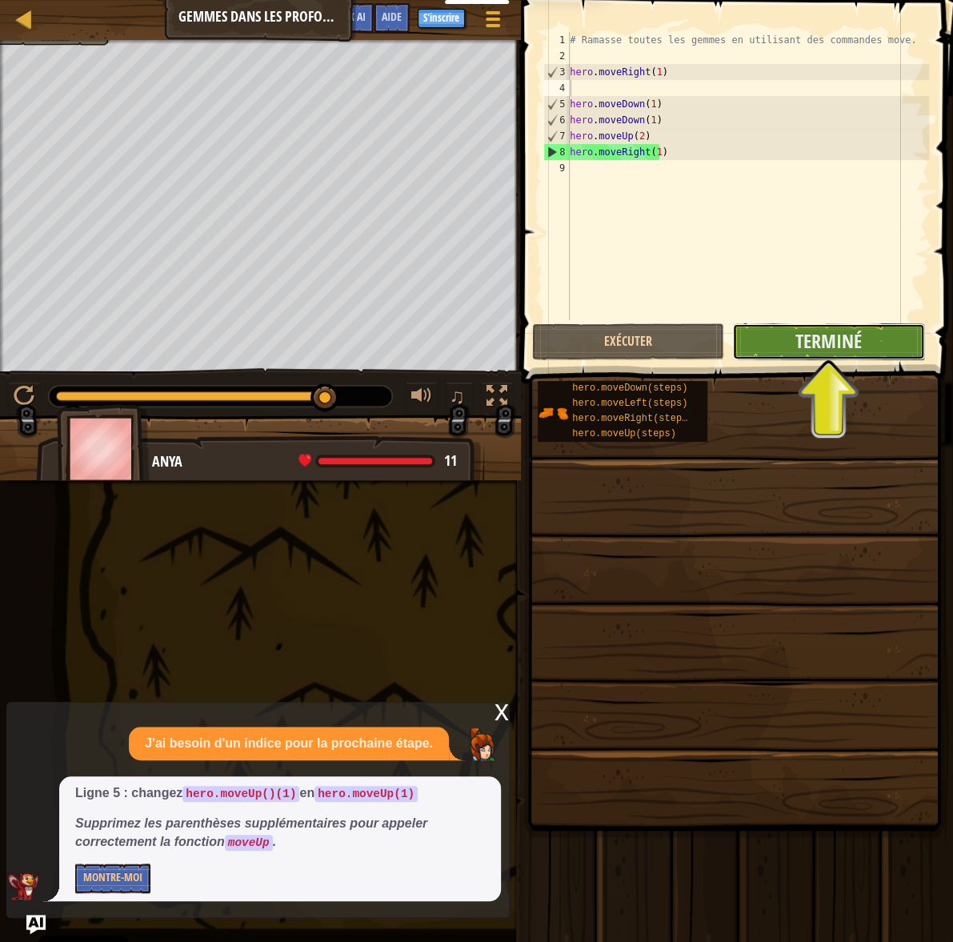
click at [779, 347] on button "Terminé" at bounding box center [828, 341] width 192 height 37
